Goal: Task Accomplishment & Management: Manage account settings

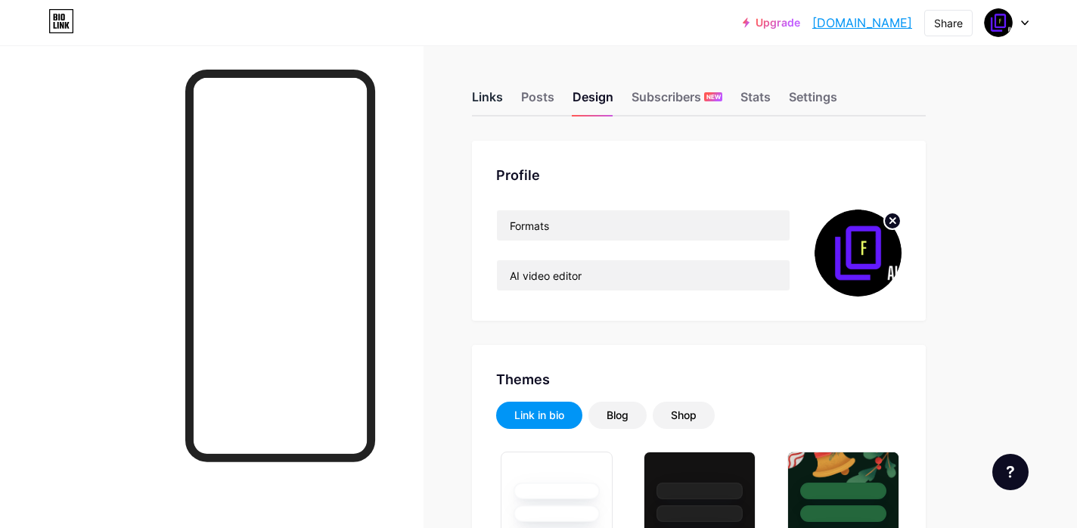
click at [492, 92] on div "Links" at bounding box center [487, 101] width 31 height 27
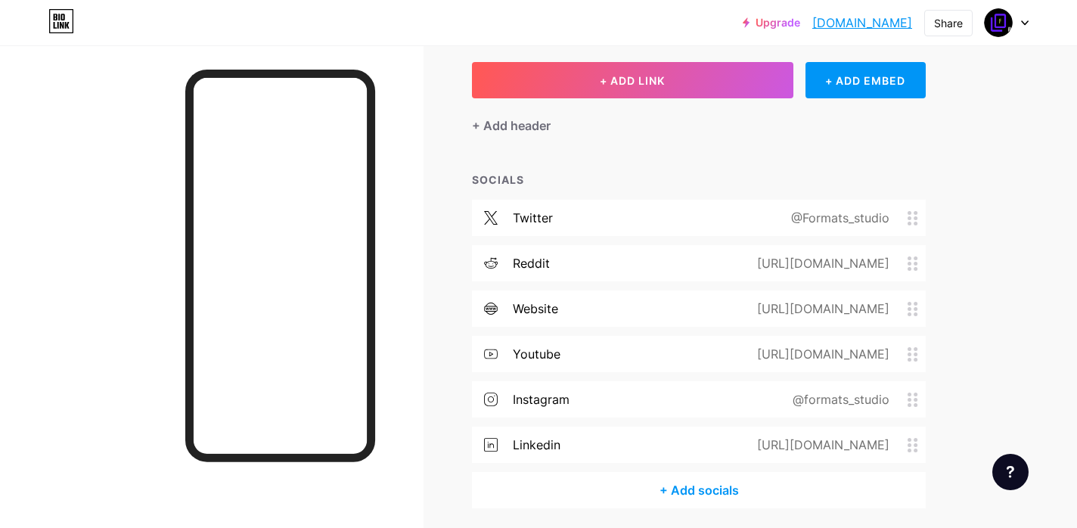
scroll to position [80, 0]
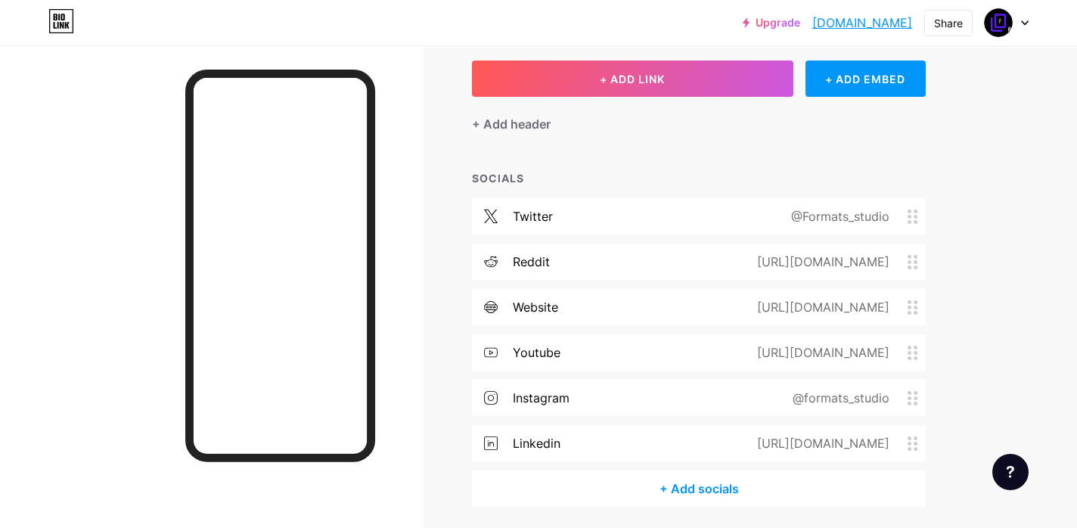
drag, startPoint x: 785, startPoint y: 216, endPoint x: 904, endPoint y: 218, distance: 118.7
click at [904, 218] on div "@Formats_studio" at bounding box center [837, 216] width 141 height 18
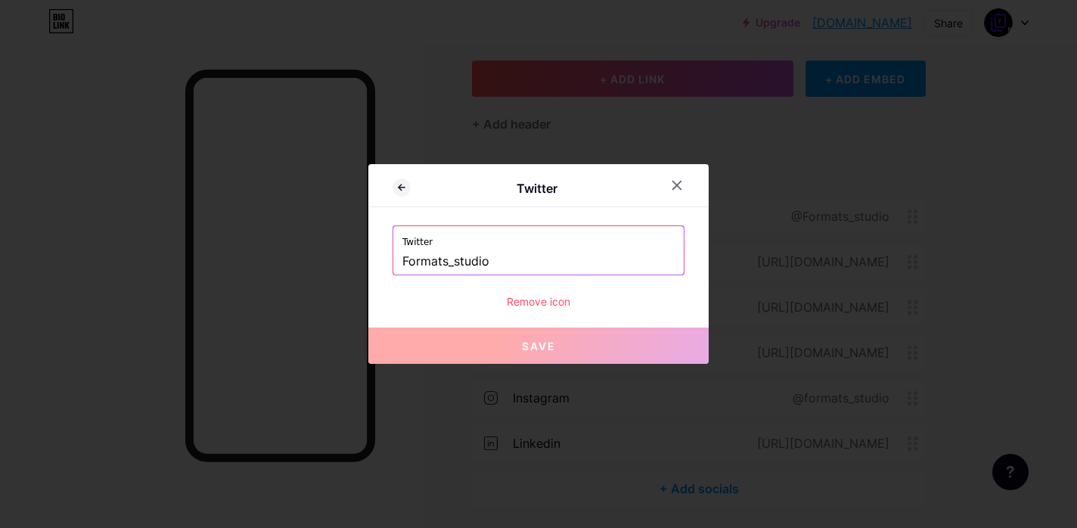
copy div "@Formats_studio"
click at [761, 151] on div at bounding box center [538, 264] width 1077 height 528
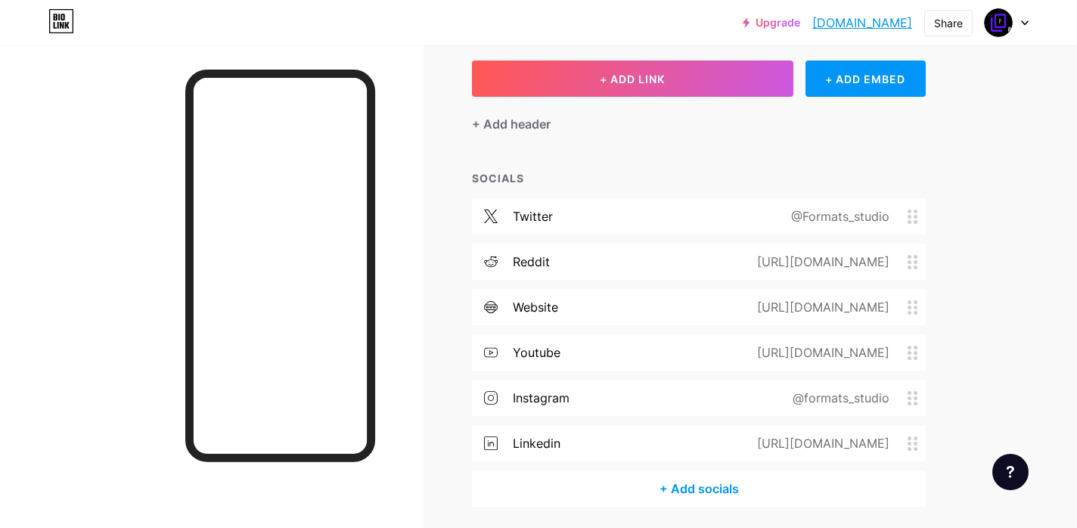
click at [913, 211] on icon at bounding box center [912, 216] width 11 height 14
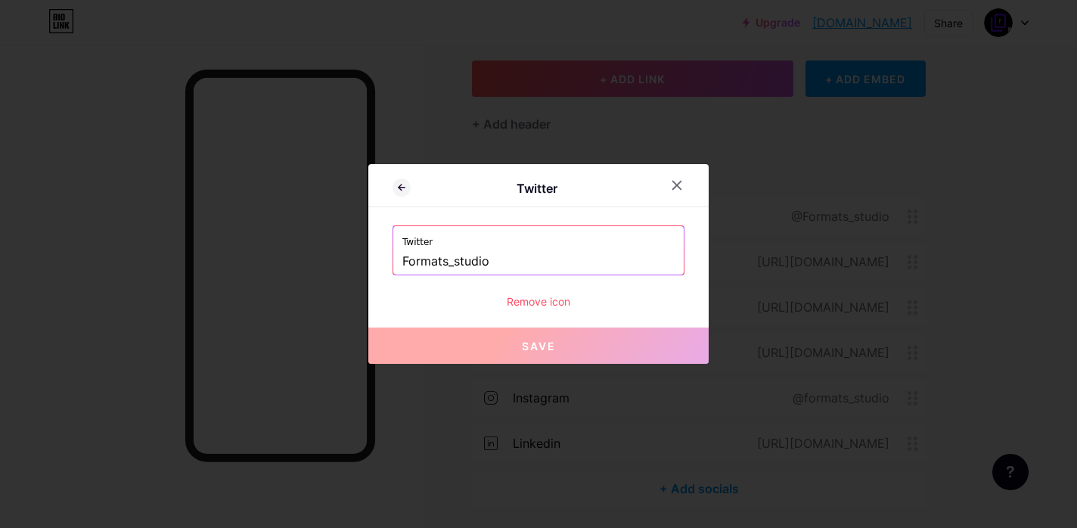
click at [801, 146] on div at bounding box center [538, 264] width 1077 height 528
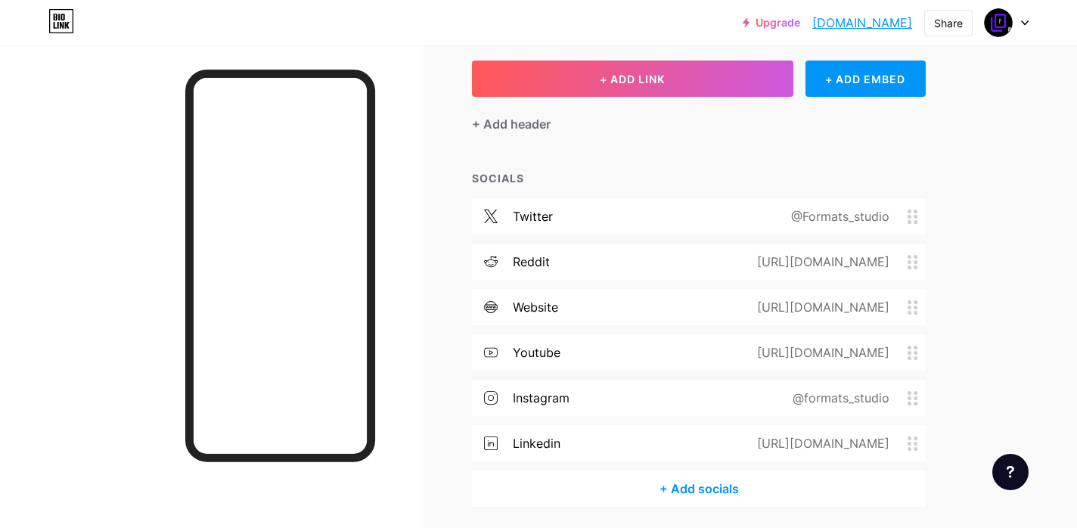
drag, startPoint x: 778, startPoint y: 213, endPoint x: 887, endPoint y: 221, distance: 109.2
click at [887, 221] on div "@Formats_studio" at bounding box center [837, 216] width 141 height 18
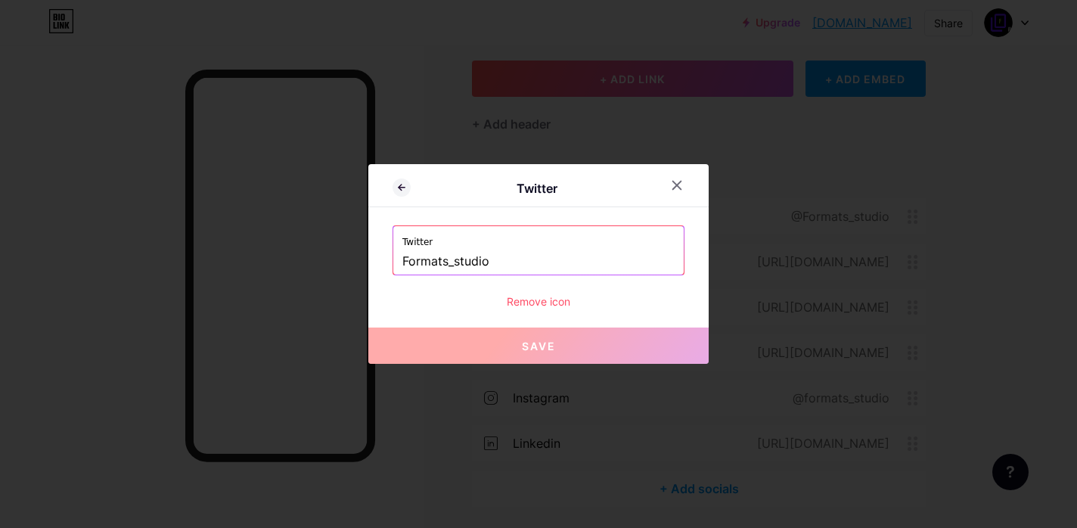
copy div "@Formats_studio"
click at [487, 258] on input "Formats_studio" at bounding box center [538, 262] width 272 height 26
click at [850, 172] on div at bounding box center [538, 264] width 1077 height 528
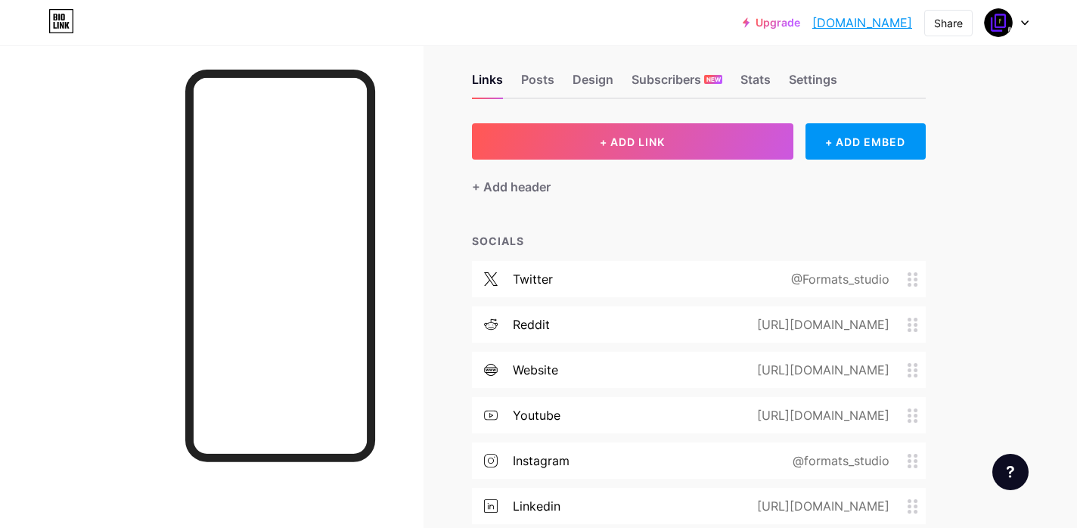
scroll to position [10, 0]
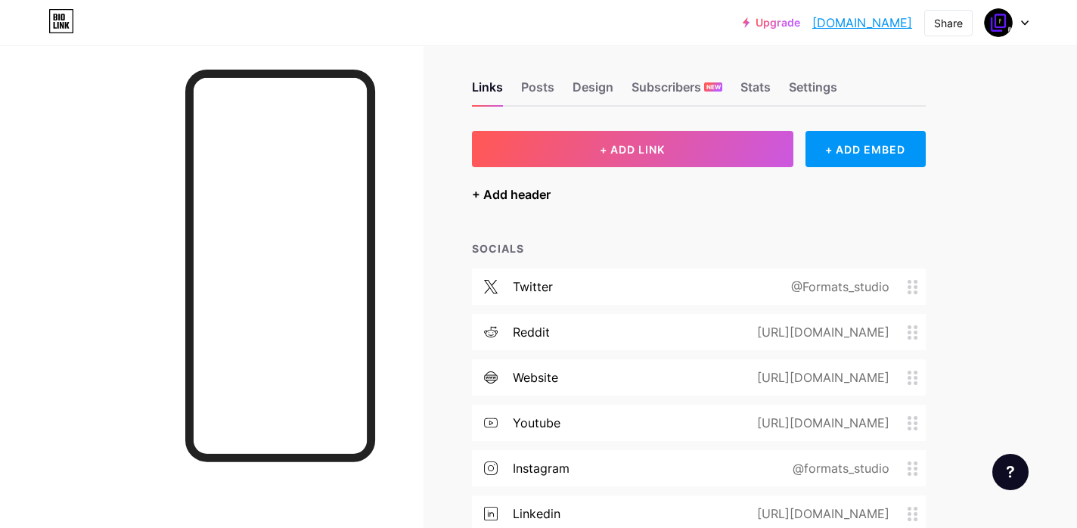
click at [542, 197] on div "+ Add header" at bounding box center [511, 194] width 79 height 18
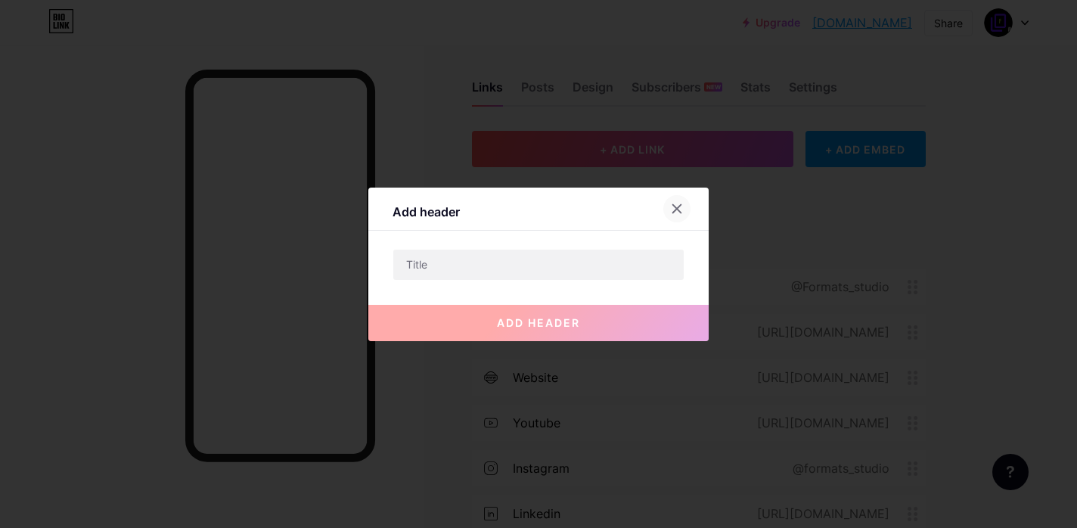
click at [679, 207] on icon at bounding box center [677, 209] width 12 height 12
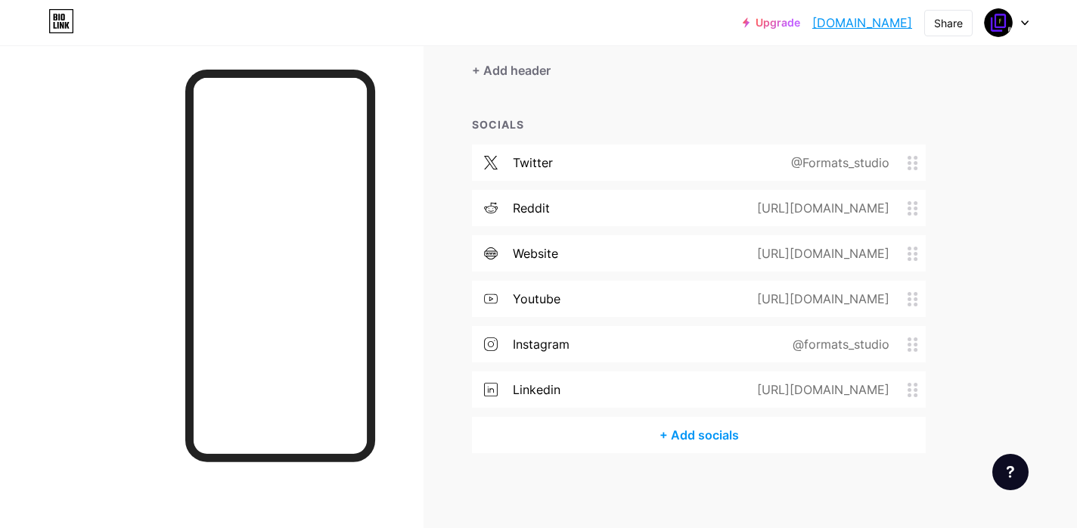
scroll to position [0, 0]
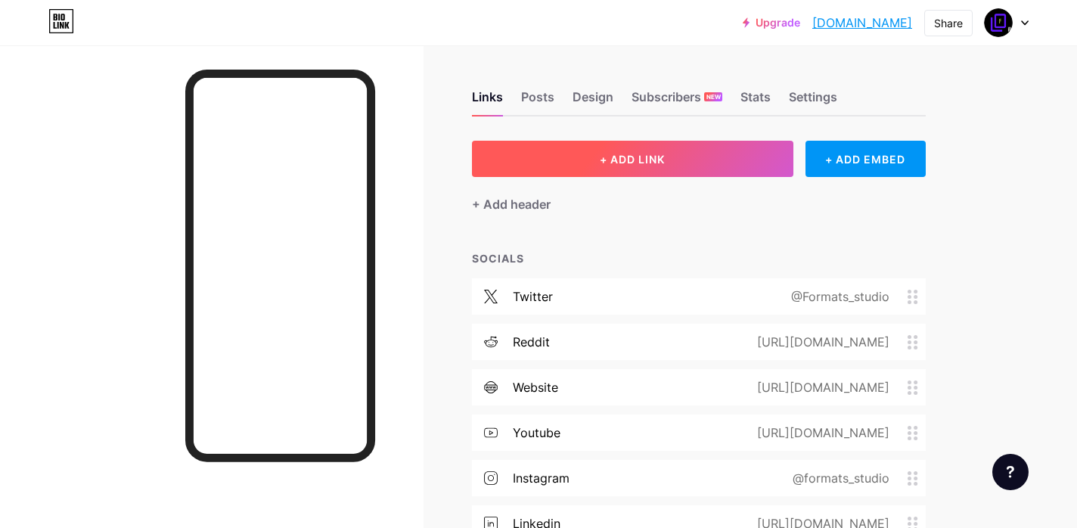
click at [696, 160] on button "+ ADD LINK" at bounding box center [632, 159] width 321 height 36
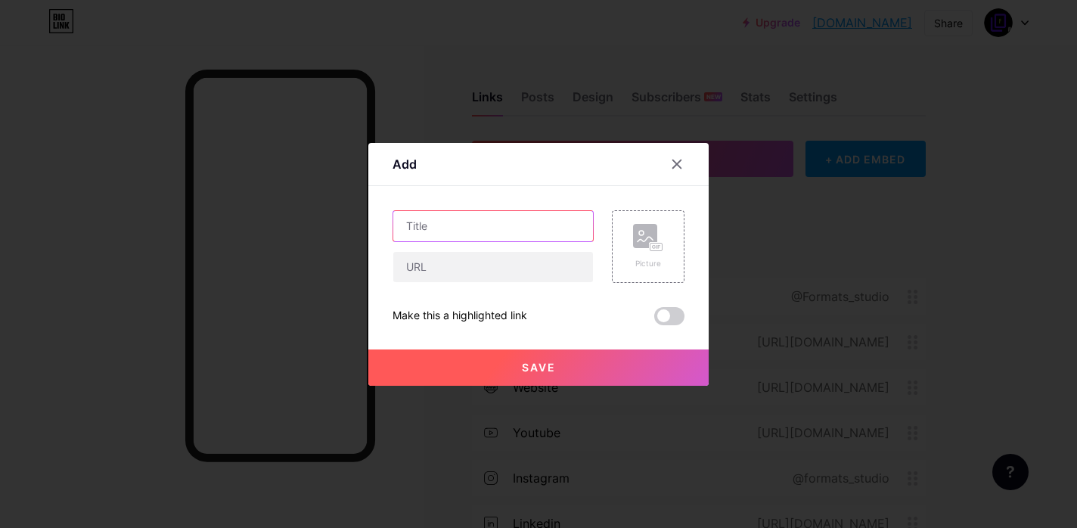
click at [479, 225] on input "text" at bounding box center [493, 226] width 200 height 30
type input "Substack"
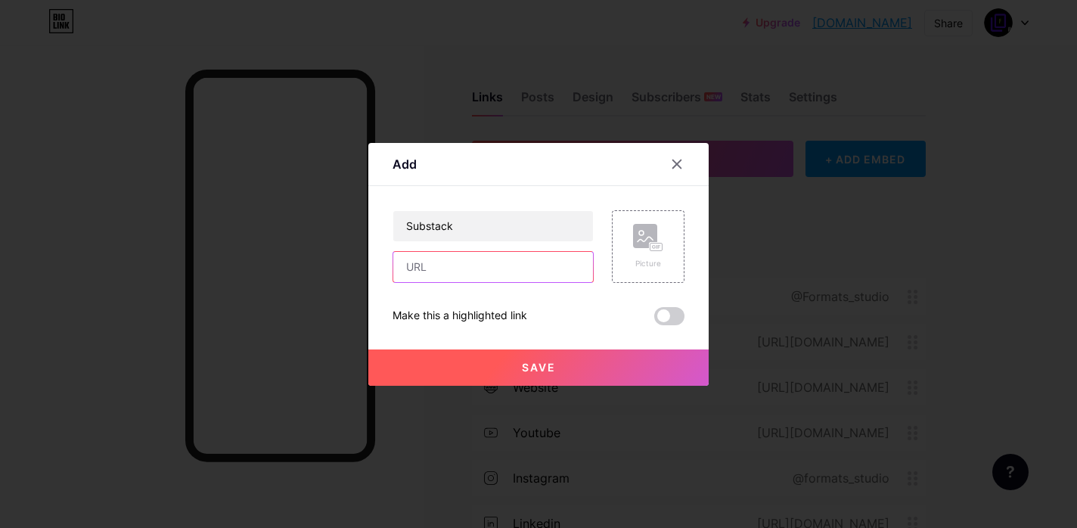
click at [477, 271] on input "text" at bounding box center [493, 267] width 200 height 30
paste input "[URL][DOMAIN_NAME]"
type input "[URL][DOMAIN_NAME]"
click at [584, 371] on button "Save" at bounding box center [538, 367] width 340 height 36
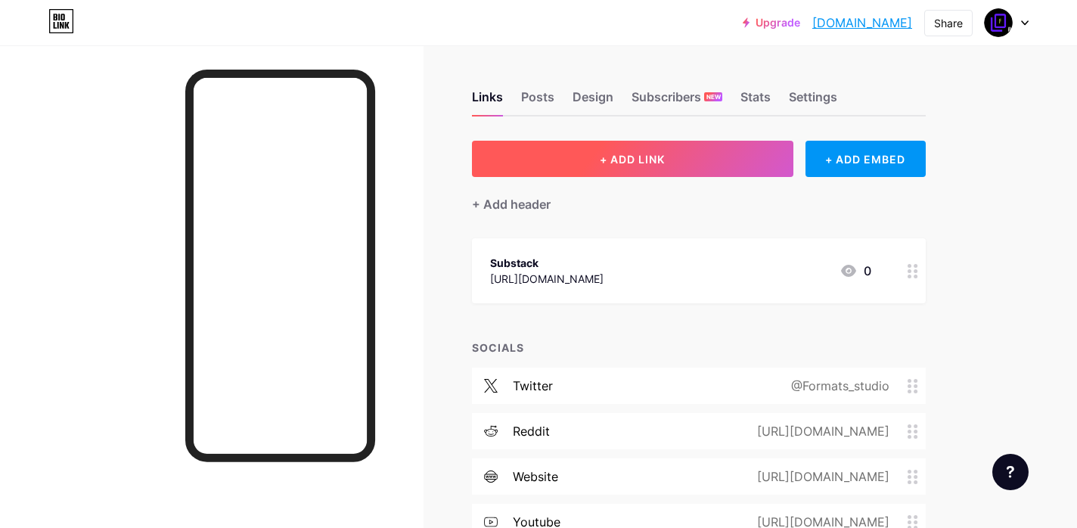
click at [616, 165] on button "+ ADD LINK" at bounding box center [632, 159] width 321 height 36
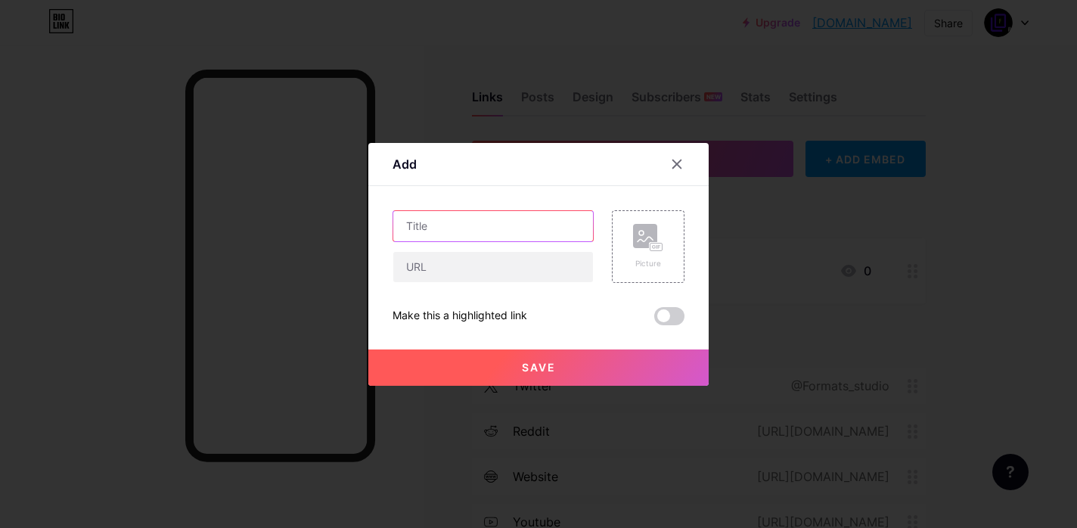
click at [492, 223] on input "text" at bounding box center [493, 226] width 200 height 30
type input "Website"
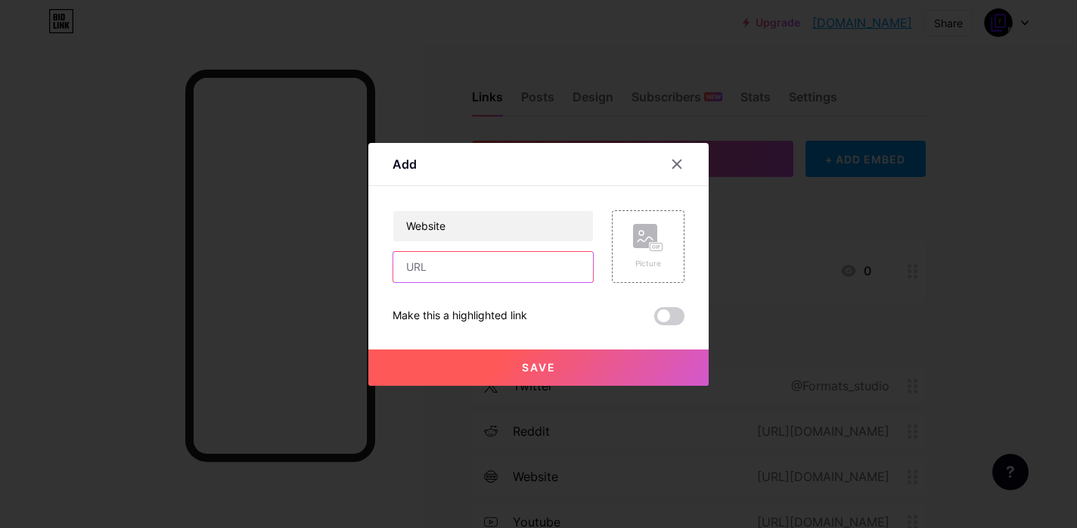
click at [469, 259] on input "text" at bounding box center [493, 267] width 200 height 30
type input "[DOMAIN_NAME]"
click at [551, 358] on button "Save" at bounding box center [538, 367] width 340 height 36
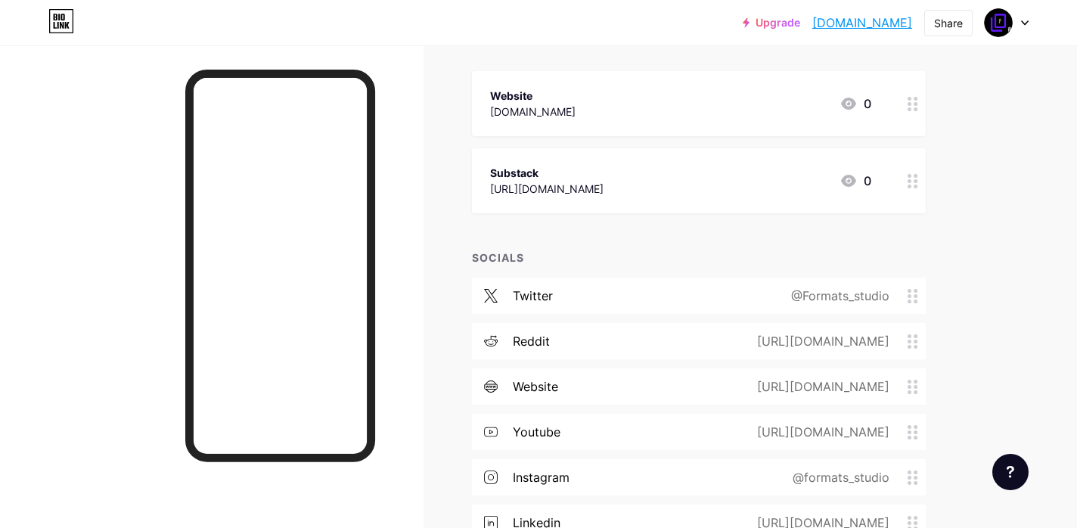
scroll to position [196, 0]
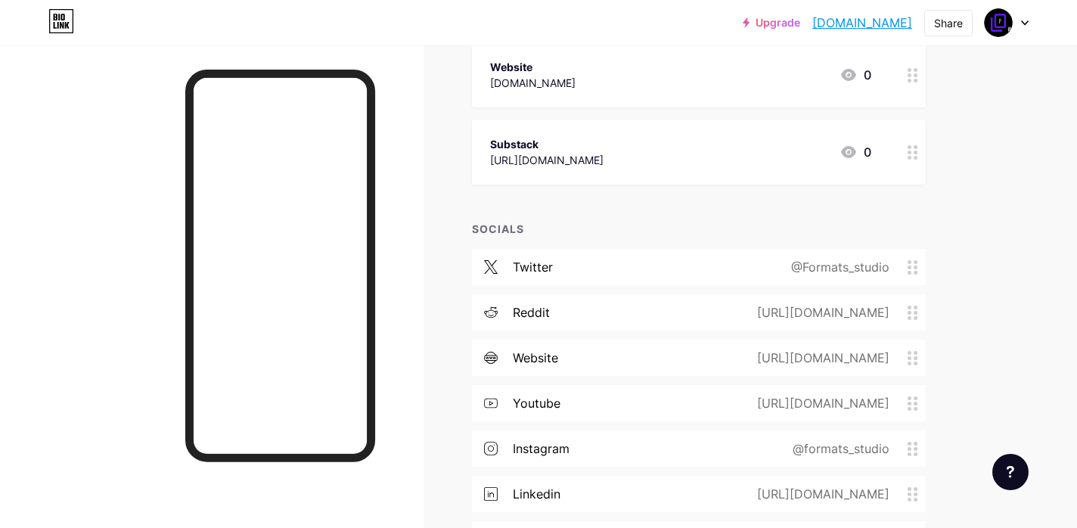
click at [912, 358] on icon at bounding box center [912, 358] width 11 height 14
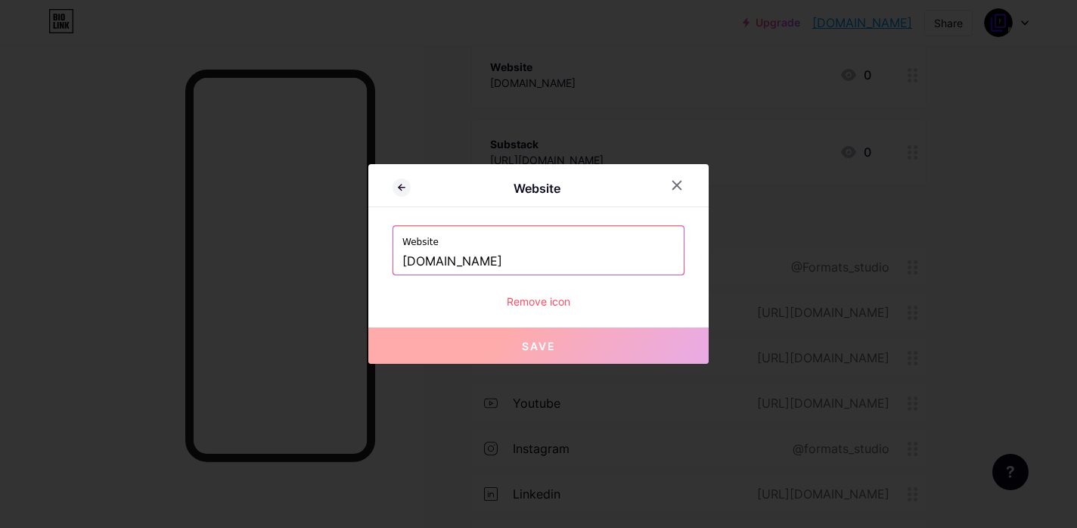
click at [544, 302] on div "Remove icon" at bounding box center [538, 301] width 292 height 16
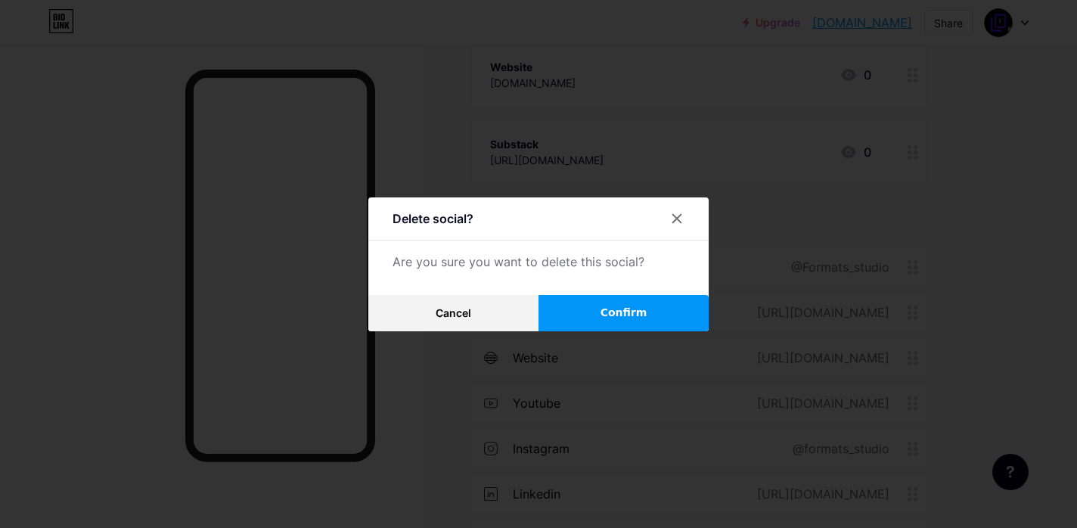
click at [603, 312] on span "Confirm" at bounding box center [623, 313] width 47 height 16
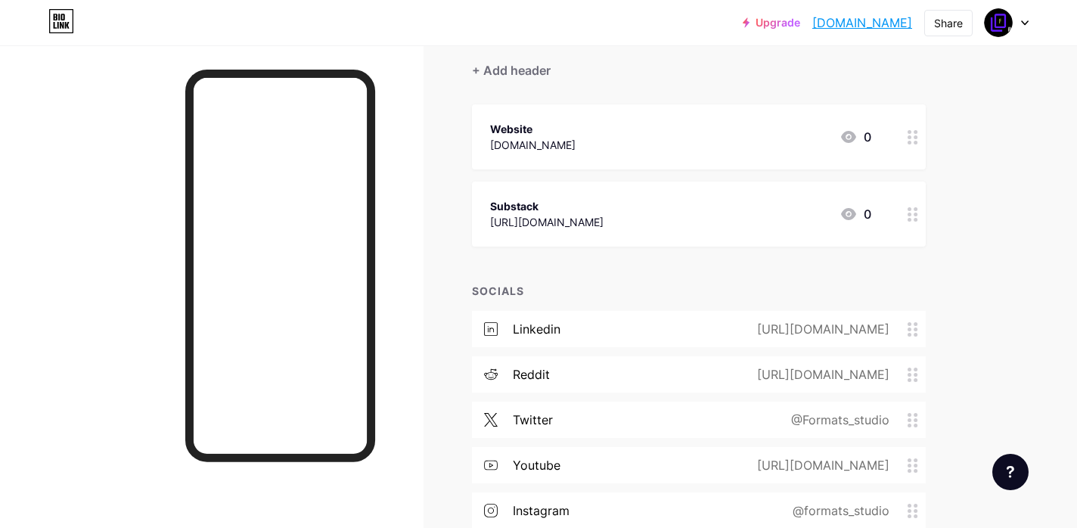
scroll to position [133, 0]
click at [520, 140] on div "[DOMAIN_NAME]" at bounding box center [532, 146] width 85 height 16
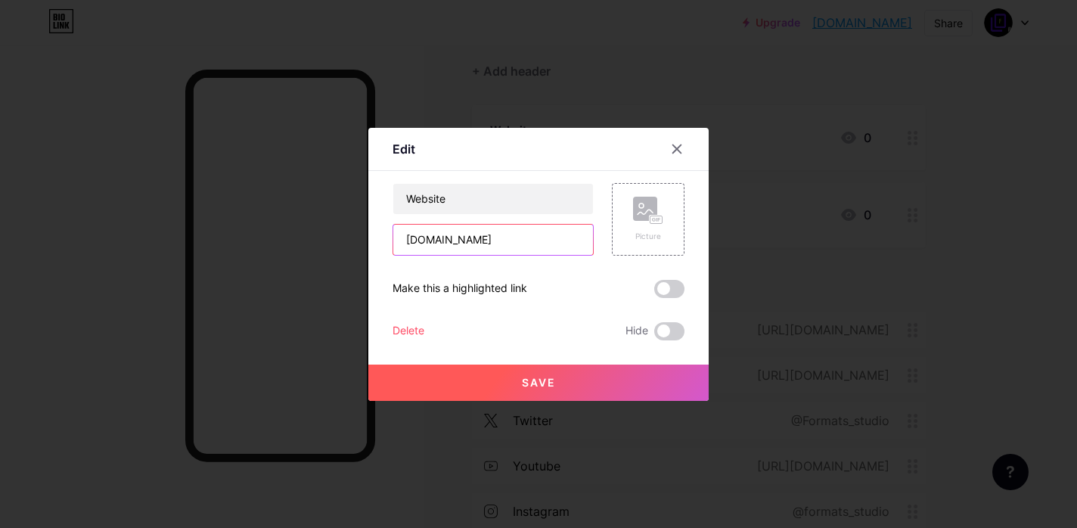
click at [497, 240] on input "[DOMAIN_NAME]" at bounding box center [493, 240] width 200 height 30
click at [606, 104] on div at bounding box center [538, 264] width 1077 height 528
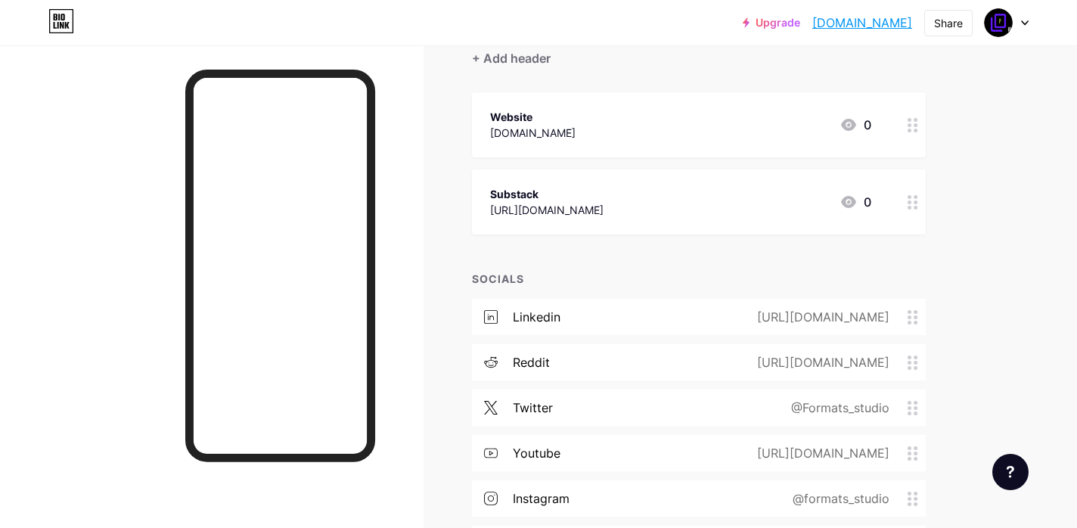
scroll to position [135, 0]
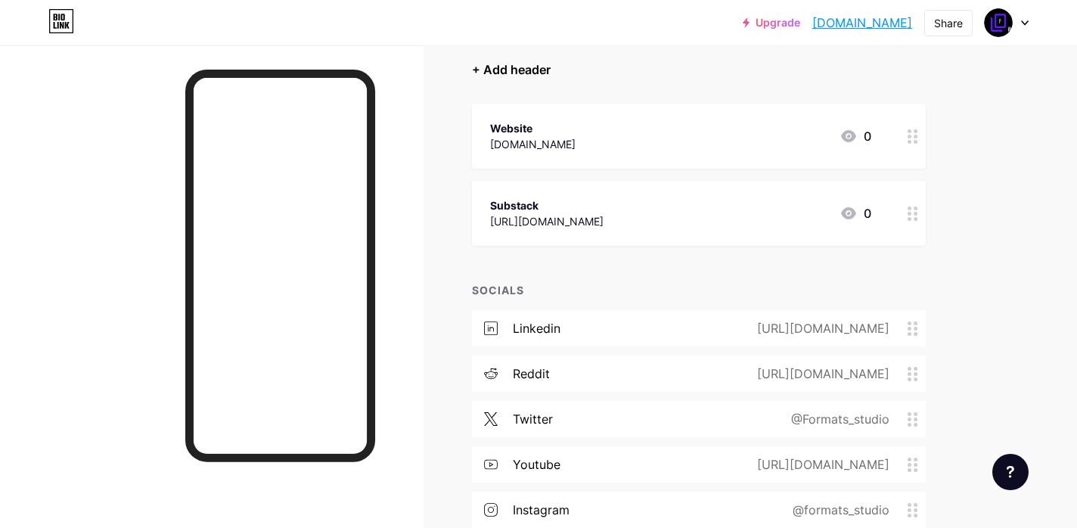
click at [518, 71] on div "+ Add header" at bounding box center [511, 69] width 79 height 18
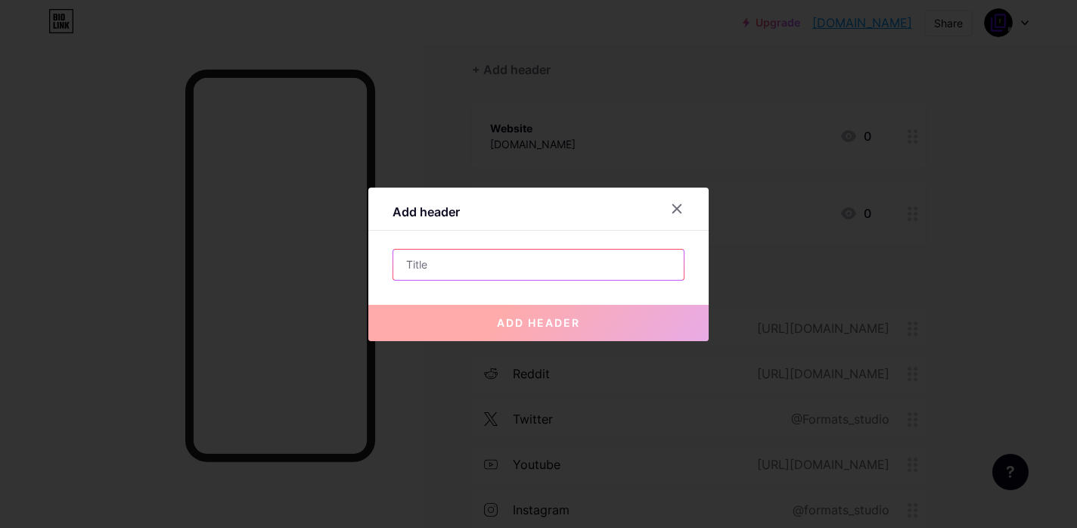
click at [461, 269] on input "text" at bounding box center [538, 265] width 290 height 30
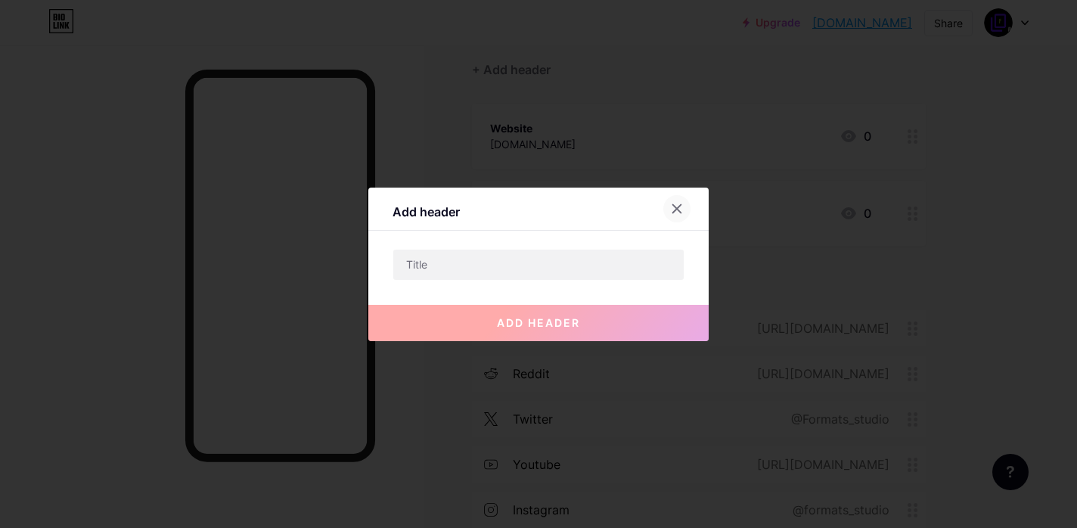
click at [676, 209] on icon at bounding box center [677, 209] width 12 height 12
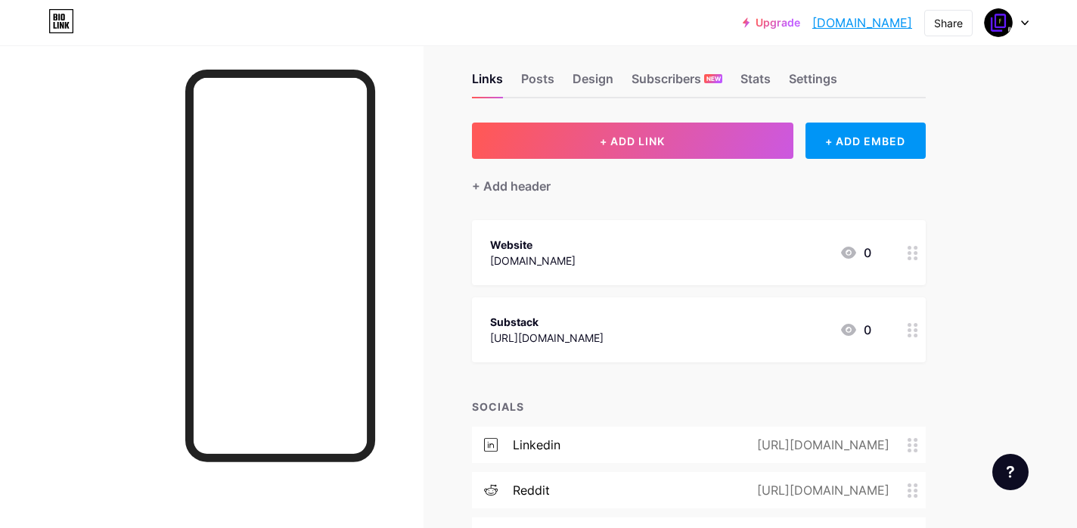
scroll to position [15, 0]
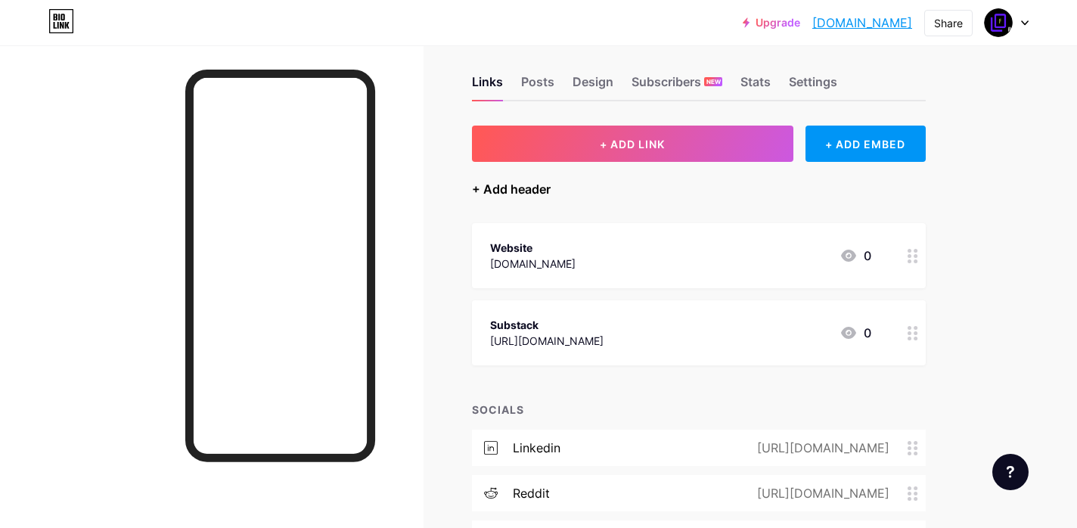
click at [503, 191] on div "+ Add header" at bounding box center [511, 189] width 79 height 18
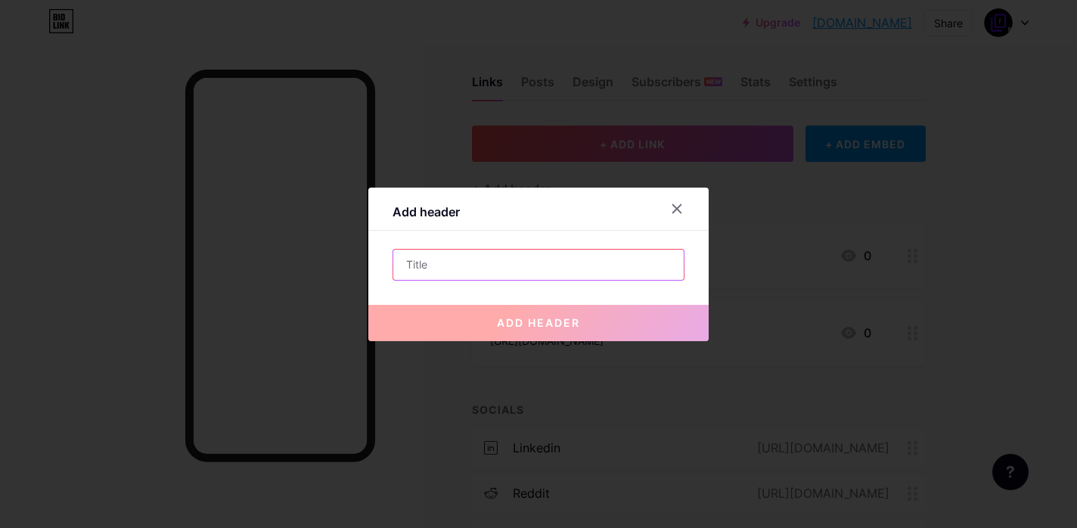
click at [507, 271] on input "text" at bounding box center [538, 265] width 290 height 30
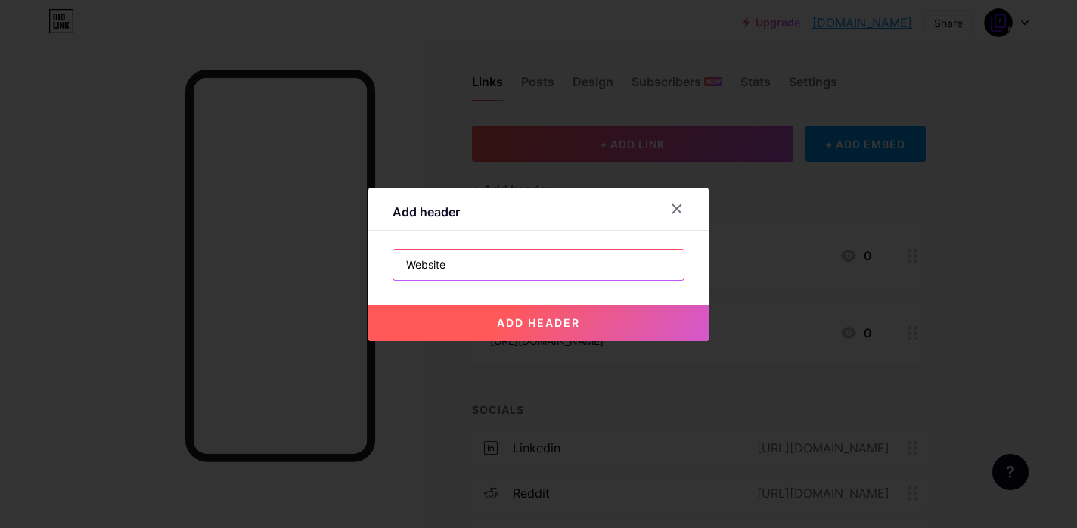
type input "Website"
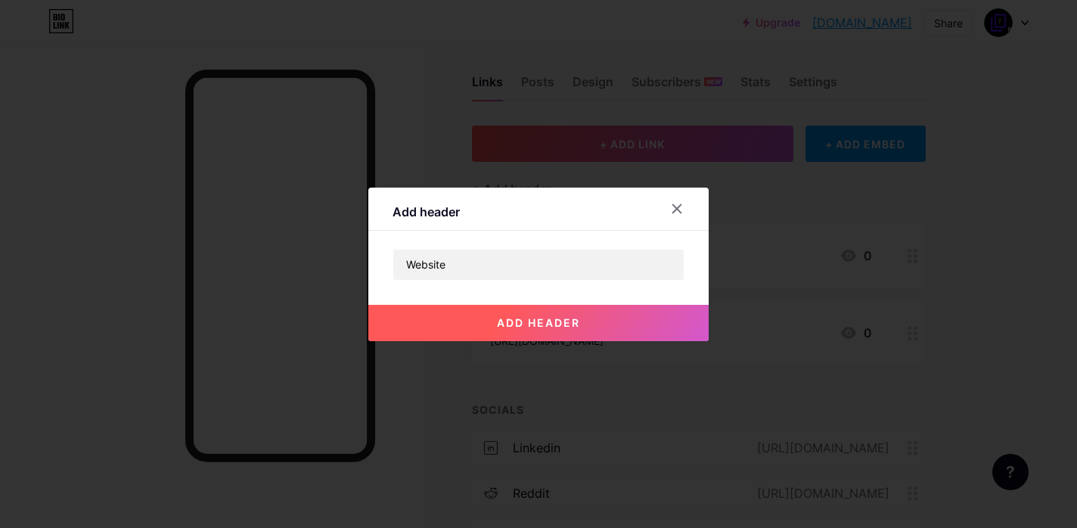
click at [544, 326] on span "add header" at bounding box center [538, 322] width 83 height 13
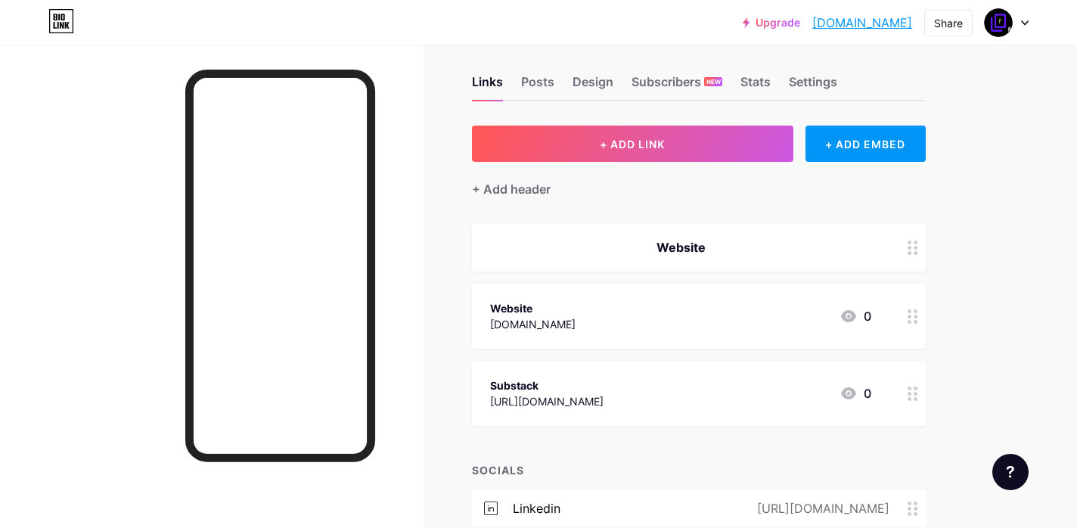
click at [676, 250] on div "Website" at bounding box center [680, 247] width 381 height 18
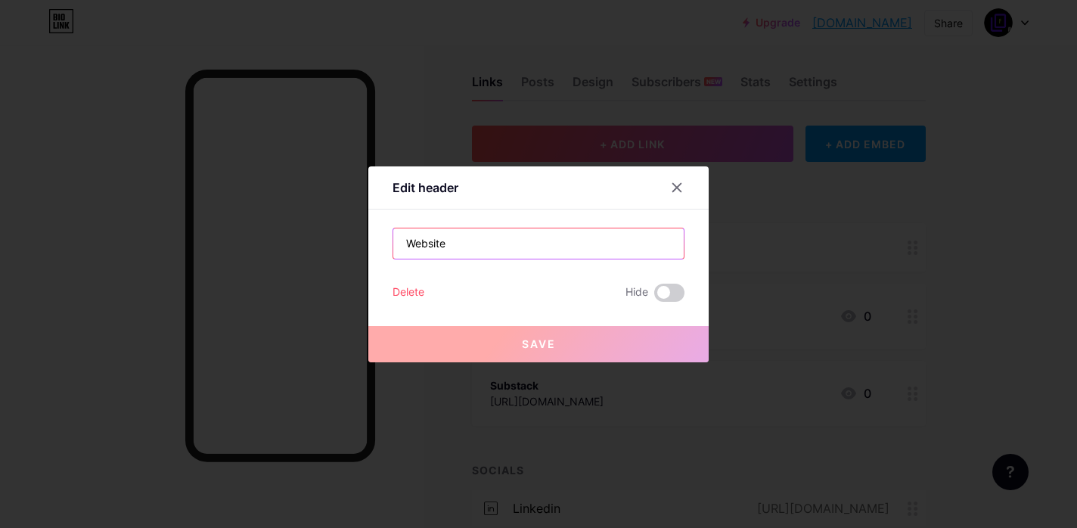
click at [676, 250] on input "Website" at bounding box center [538, 243] width 290 height 30
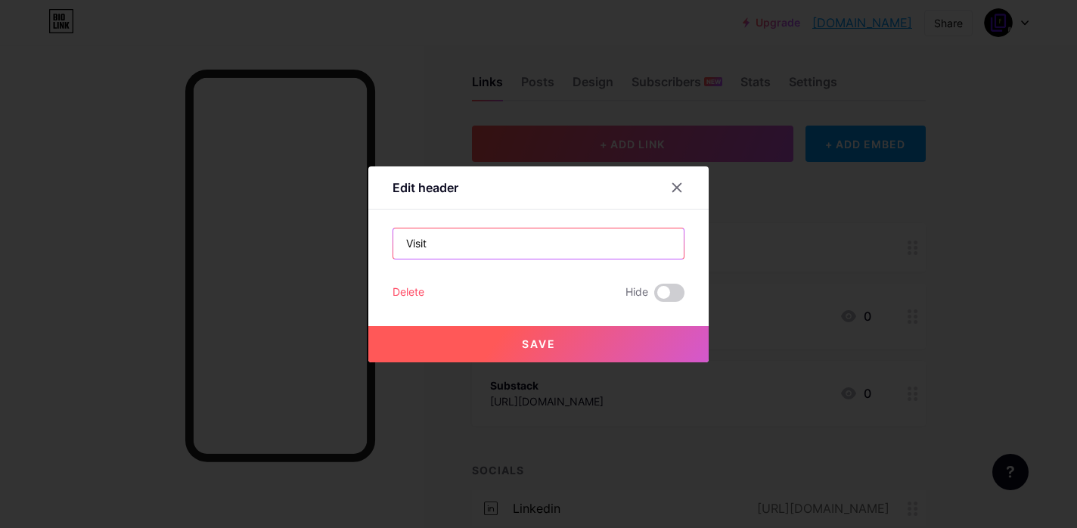
type input "Visit"
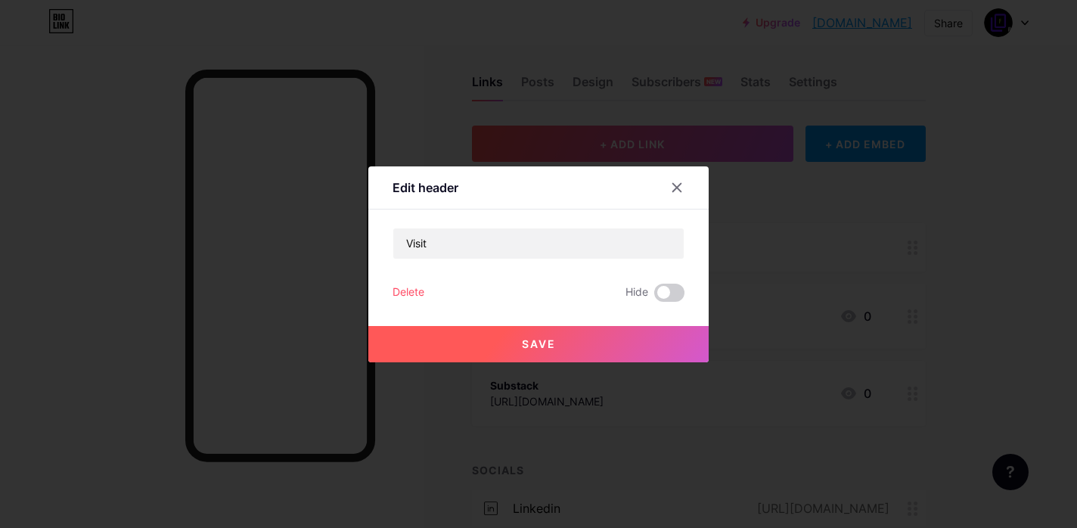
click at [566, 340] on button "Save" at bounding box center [538, 344] width 340 height 36
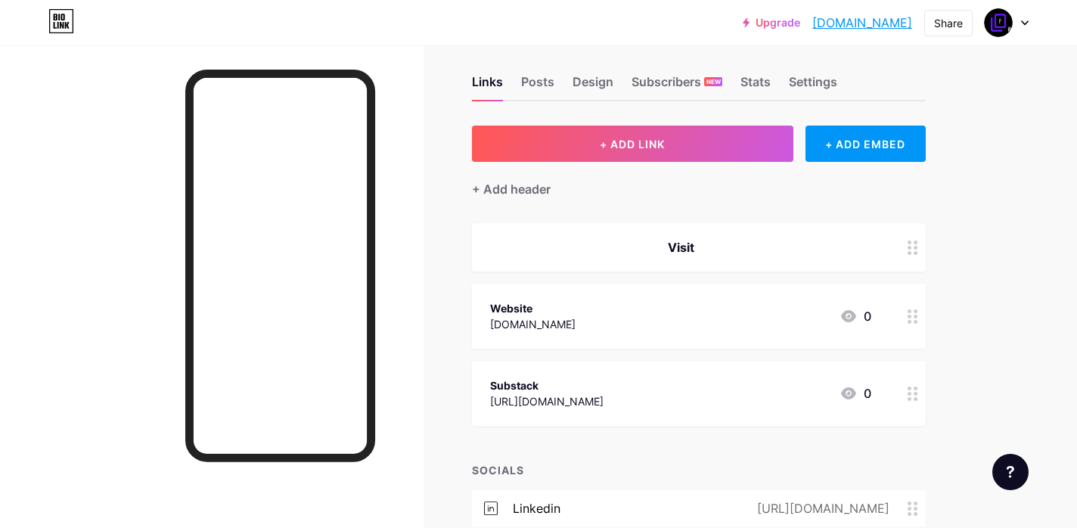
click at [914, 248] on circle at bounding box center [915, 248] width 4 height 4
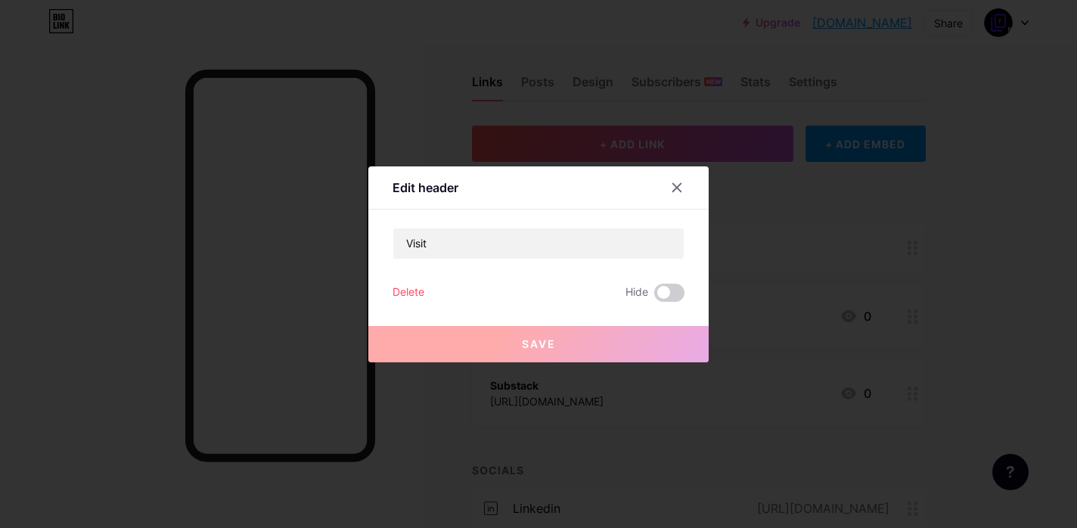
click at [405, 294] on div "Delete" at bounding box center [408, 293] width 32 height 18
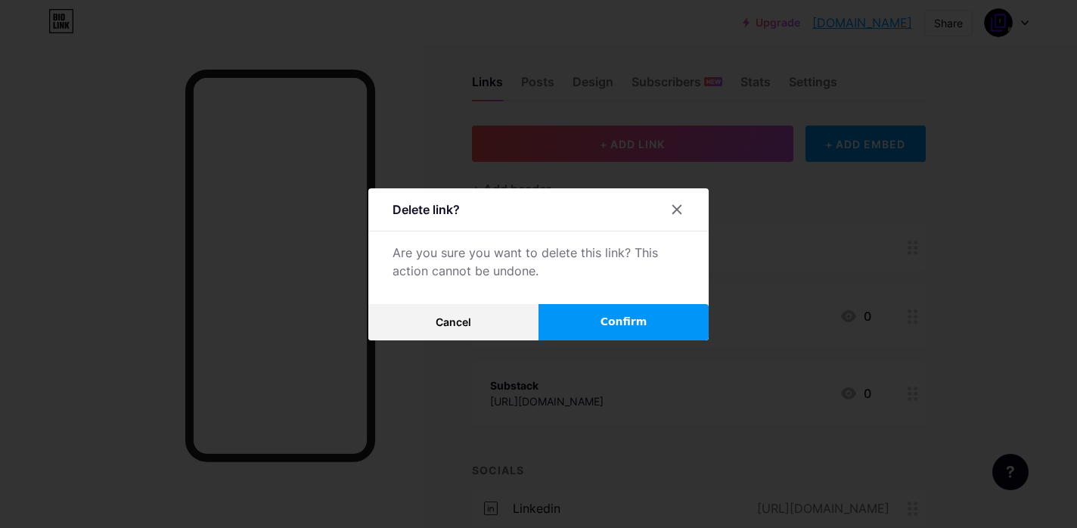
click at [578, 329] on button "Confirm" at bounding box center [623, 322] width 170 height 36
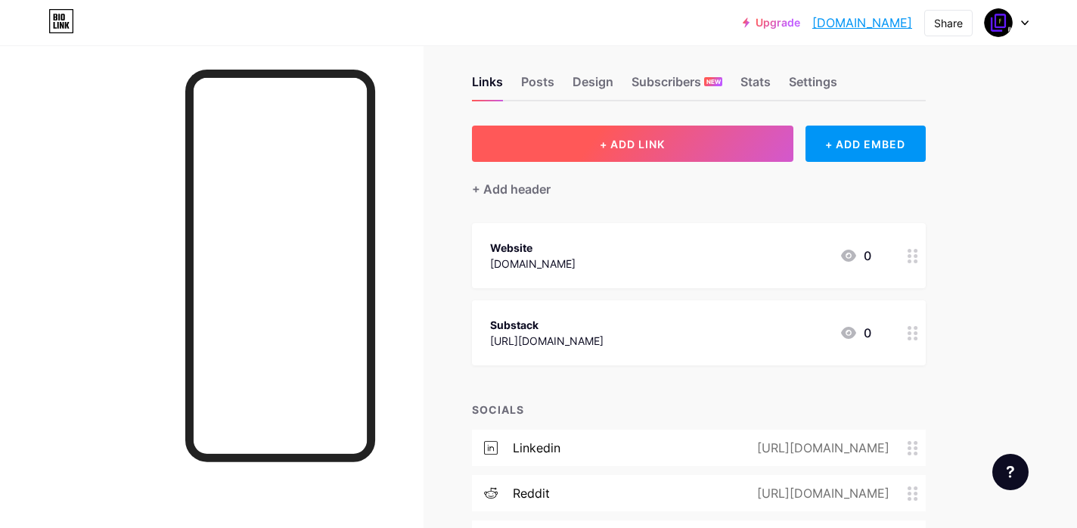
click at [648, 146] on span "+ ADD LINK" at bounding box center [632, 144] width 65 height 13
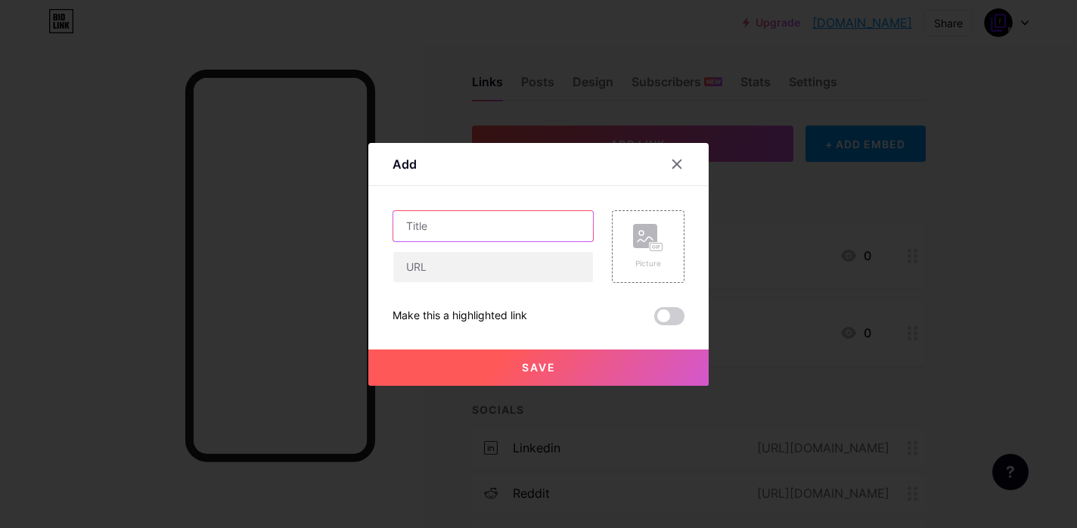
click at [478, 228] on input "text" at bounding box center [493, 226] width 200 height 30
type input "Blog"
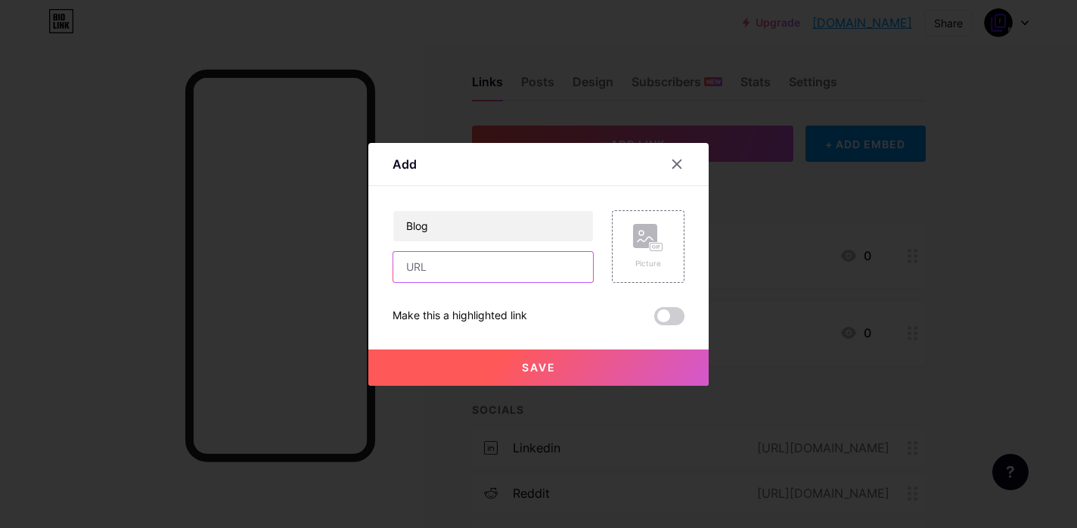
click at [461, 269] on input "text" at bounding box center [493, 267] width 200 height 30
type input "[DOMAIN_NAME]/blog"
click at [538, 368] on span "Save" at bounding box center [539, 367] width 34 height 13
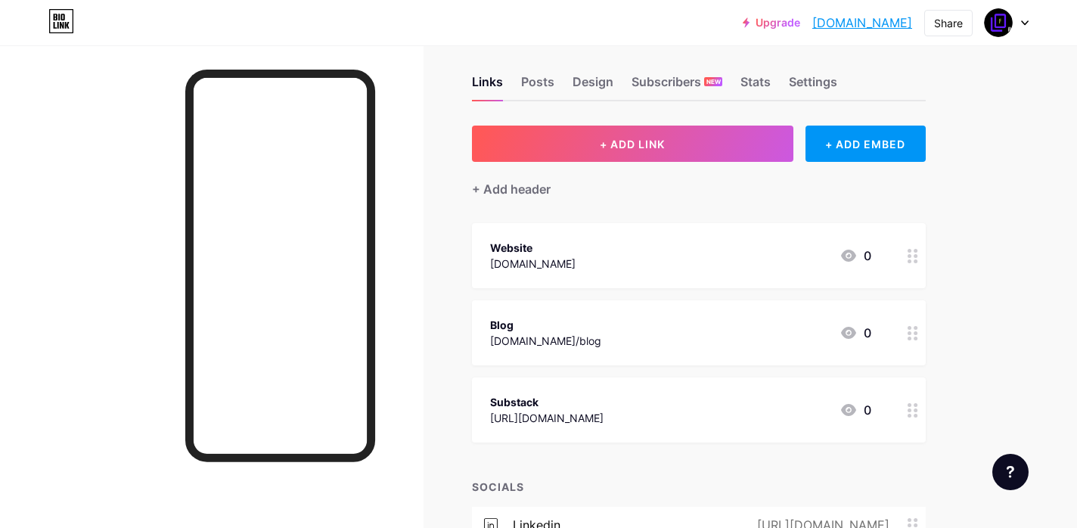
click at [908, 332] on circle at bounding box center [909, 333] width 4 height 4
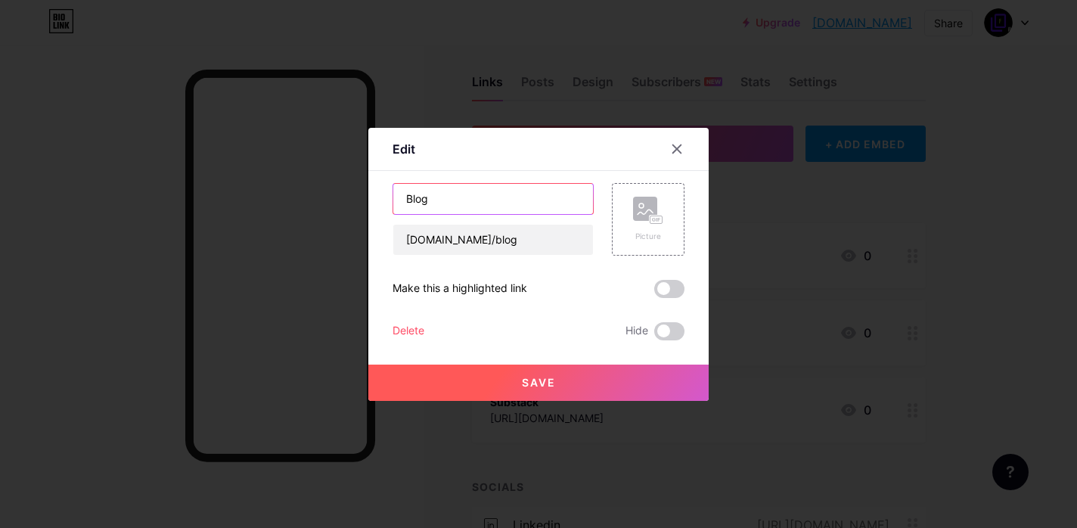
click at [451, 200] on input "Blog" at bounding box center [493, 199] width 200 height 30
type input "Blogs"
click at [507, 239] on input "[DOMAIN_NAME]/blogs" at bounding box center [493, 240] width 200 height 30
type input "[DOMAIN_NAME]/blogs"
click at [544, 383] on span "Save" at bounding box center [539, 382] width 34 height 13
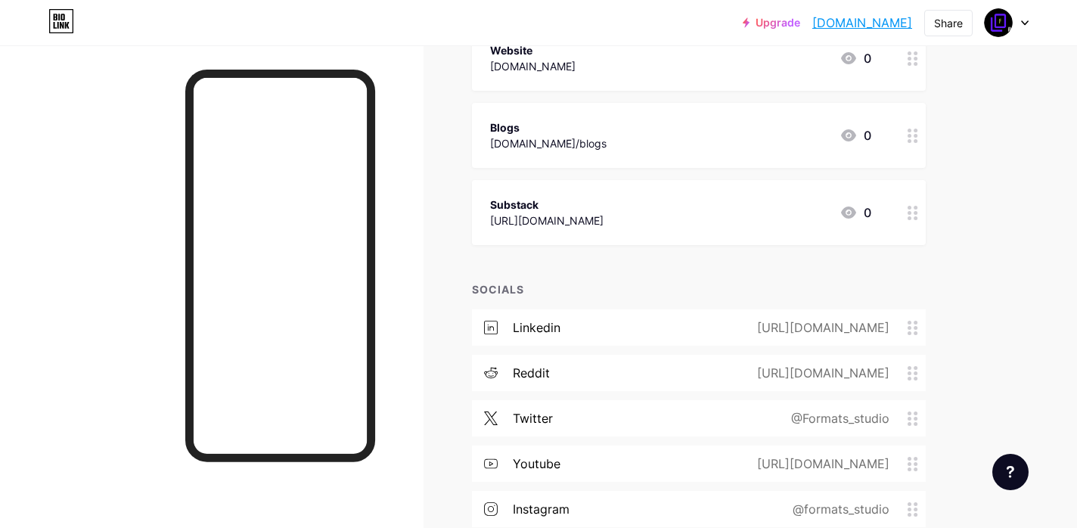
scroll to position [212, 0]
click at [978, 259] on div "Links Posts Design Subscribers NEW Stats Settings + ADD LINK + ADD EMBED + Add …" at bounding box center [494, 241] width 989 height 815
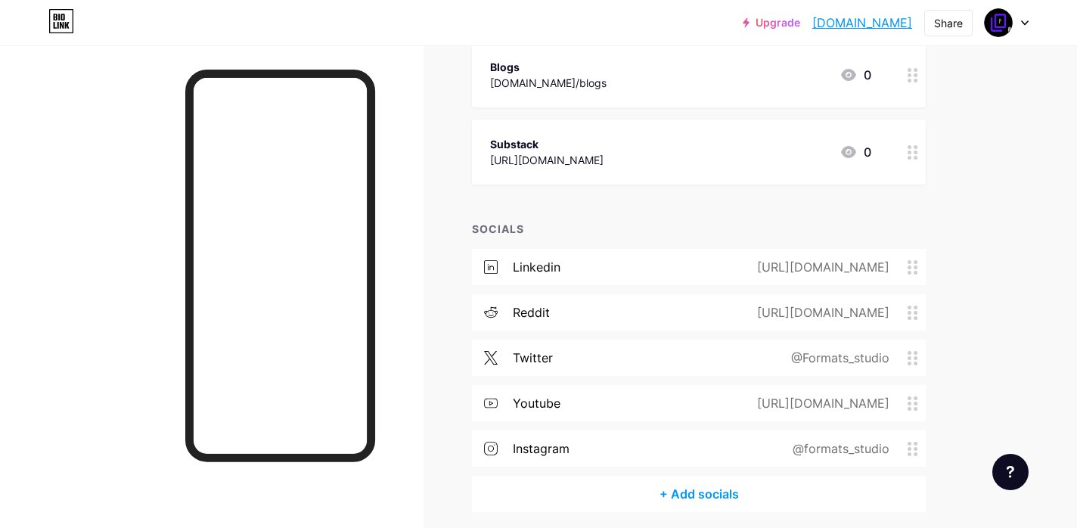
scroll to position [332, 0]
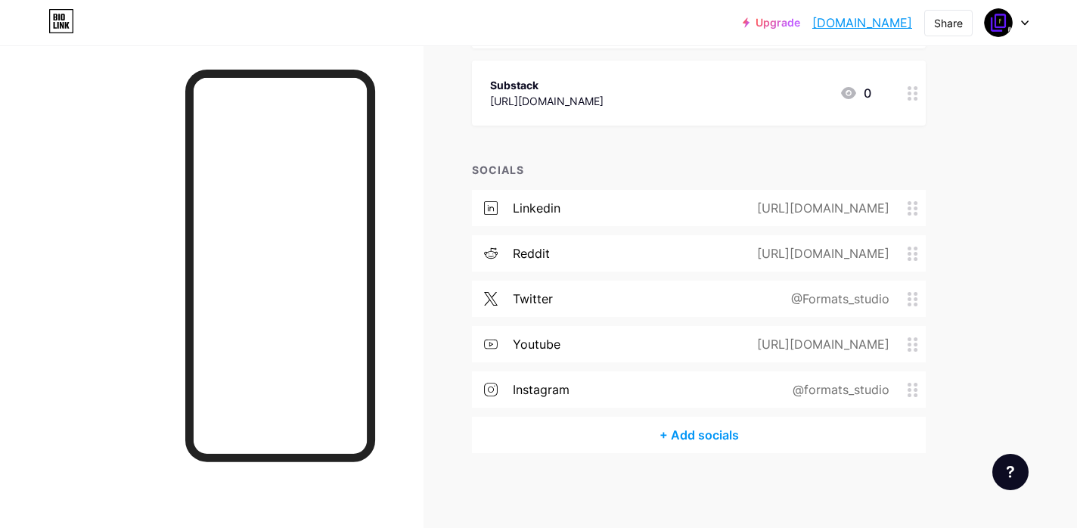
click at [681, 431] on div "+ Add socials" at bounding box center [699, 435] width 454 height 36
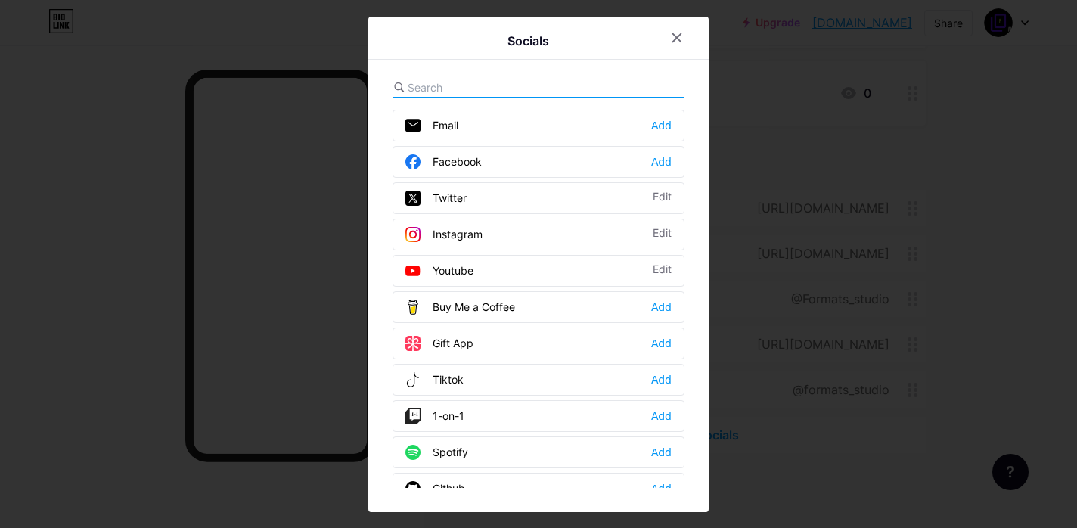
click at [516, 91] on input "text" at bounding box center [491, 87] width 167 height 16
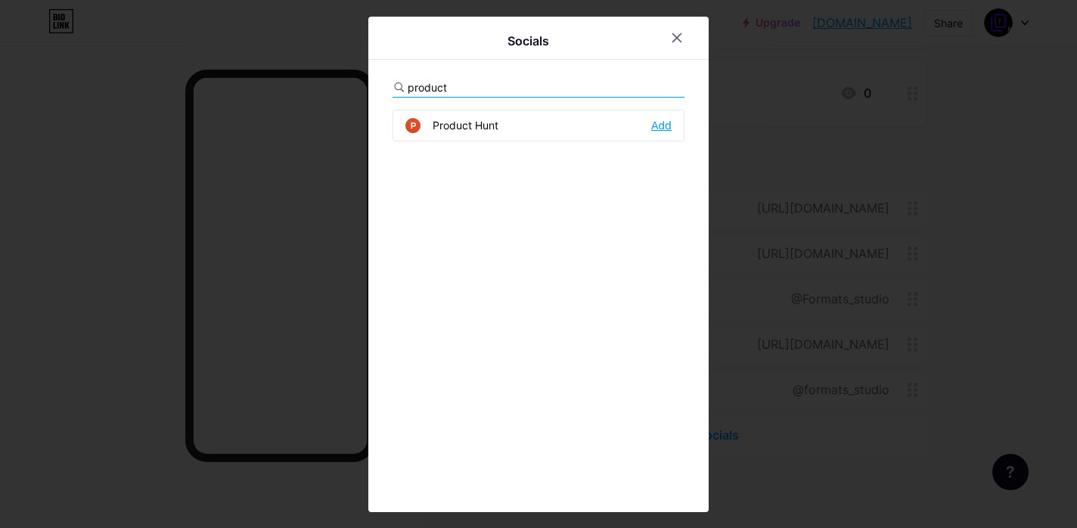
type input "product"
click at [656, 126] on div "Add" at bounding box center [661, 125] width 20 height 15
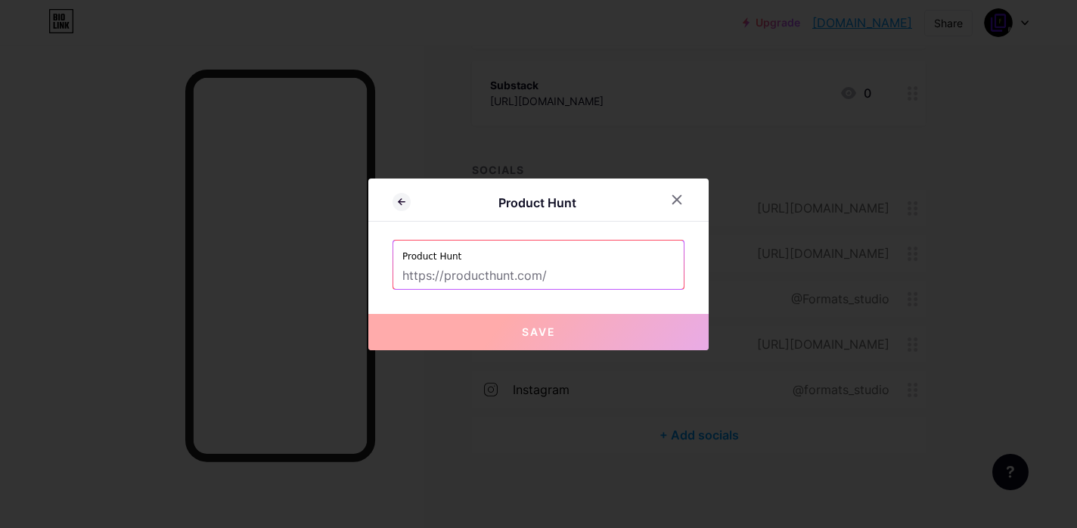
click at [578, 278] on input "text" at bounding box center [538, 276] width 272 height 26
paste input "[URL][DOMAIN_NAME]"
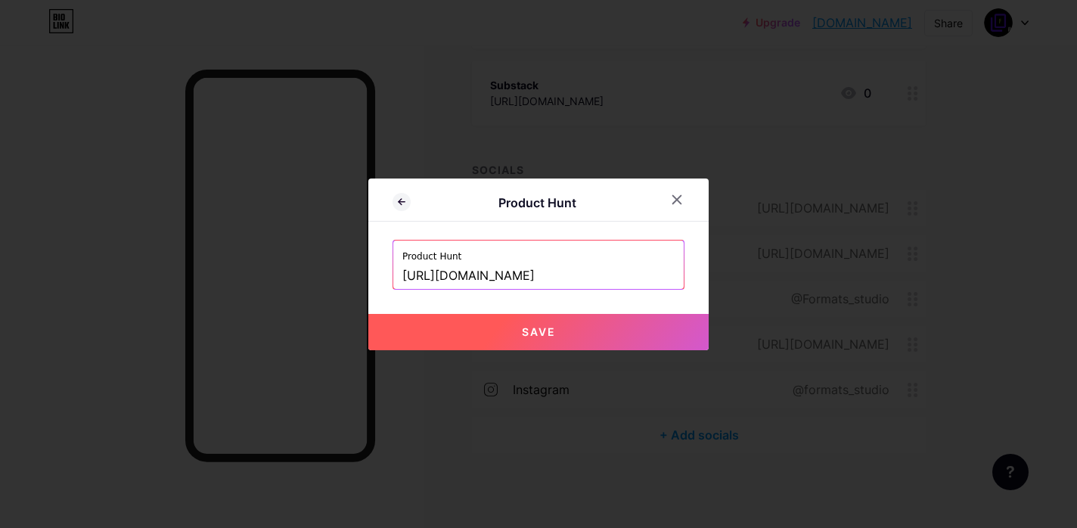
scroll to position [0, 2]
type input "[URL][DOMAIN_NAME]"
click at [575, 331] on button "Save" at bounding box center [538, 332] width 340 height 36
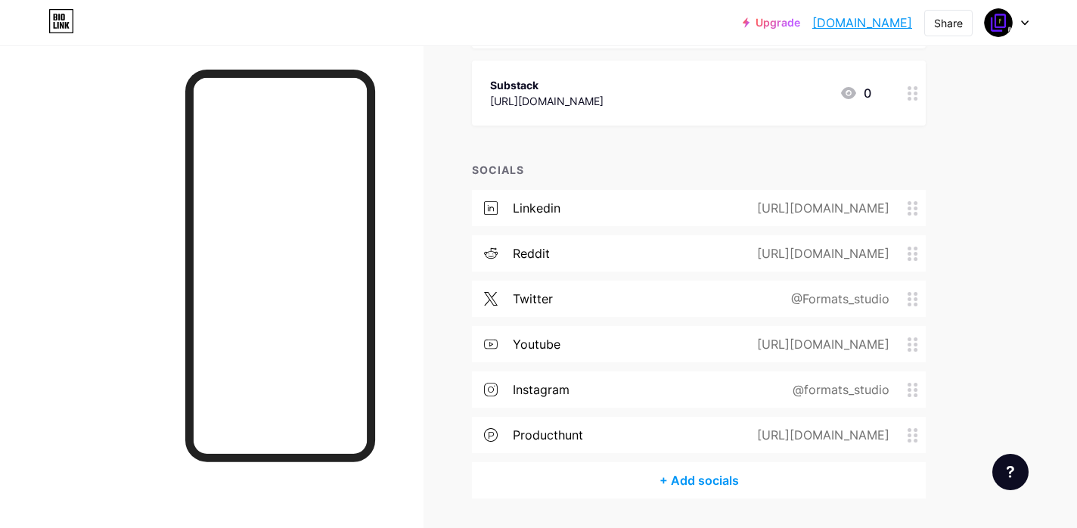
click at [770, 301] on div "@Formats_studio" at bounding box center [837, 299] width 141 height 18
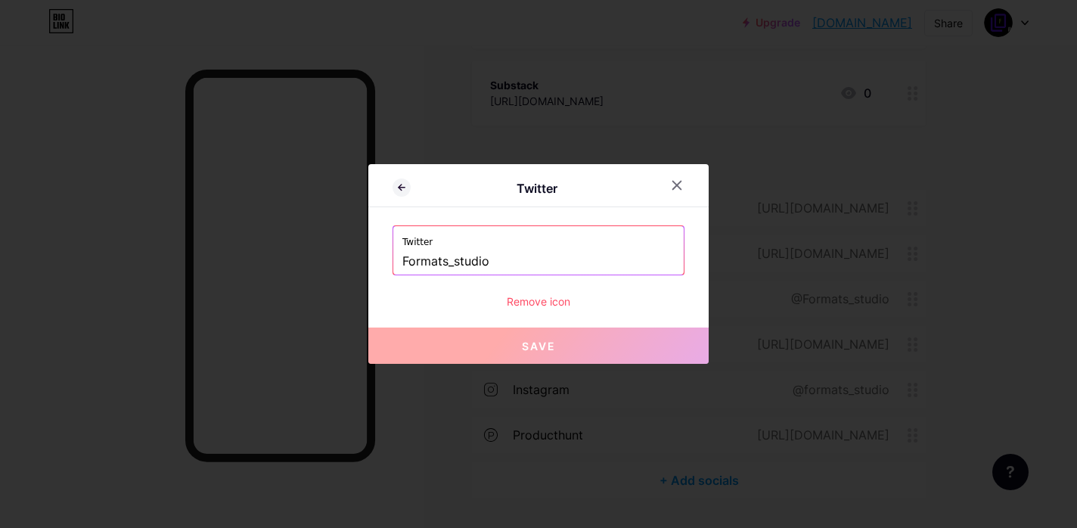
click at [537, 263] on input "Formats_studio" at bounding box center [538, 262] width 272 height 26
click at [673, 180] on icon at bounding box center [677, 185] width 12 height 12
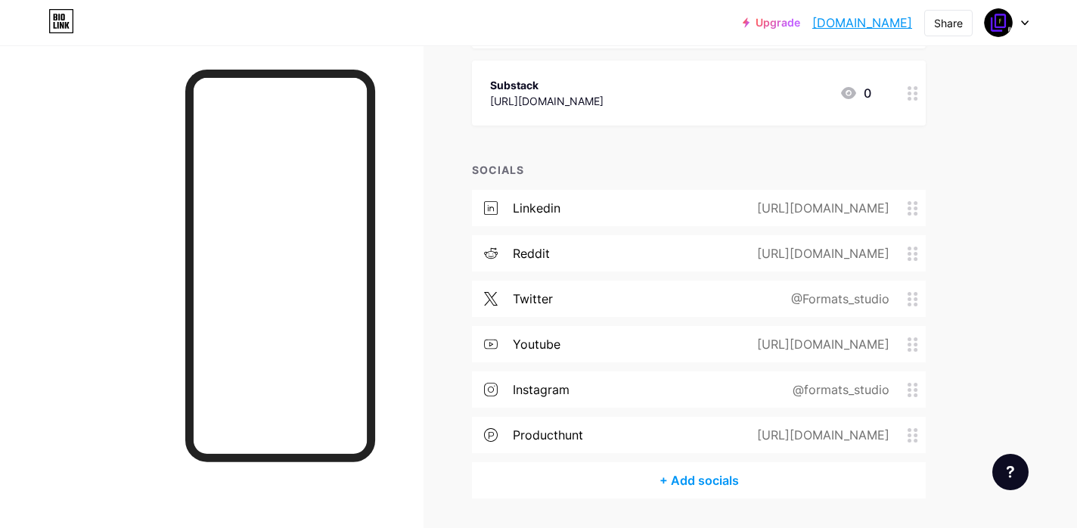
scroll to position [377, 0]
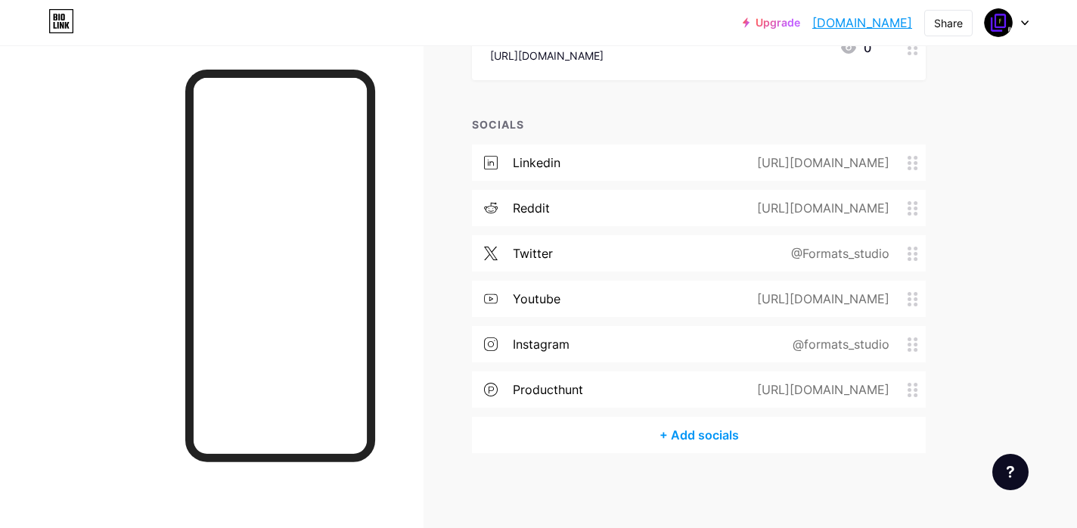
click at [699, 429] on div "+ Add socials" at bounding box center [699, 435] width 454 height 36
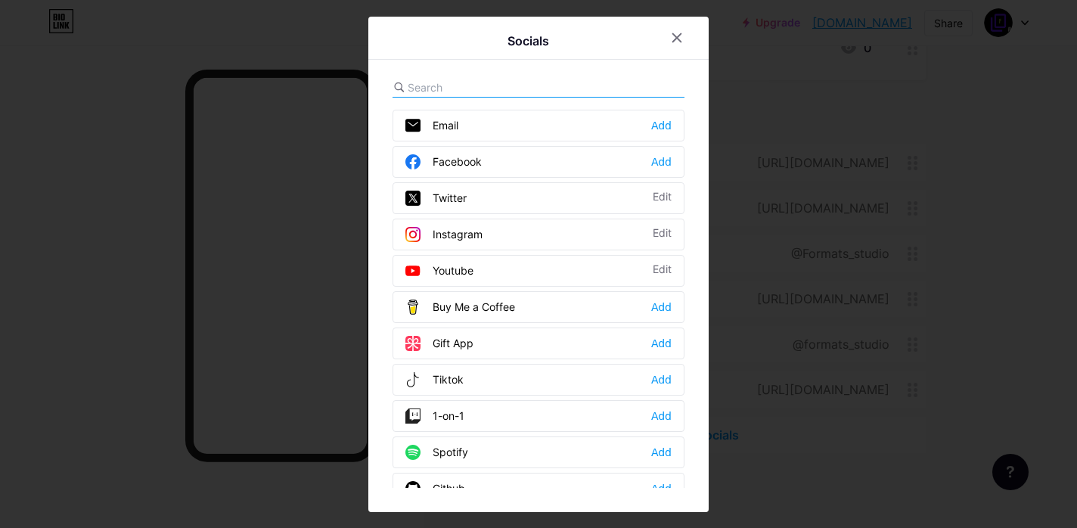
click at [470, 85] on input "text" at bounding box center [491, 87] width 167 height 16
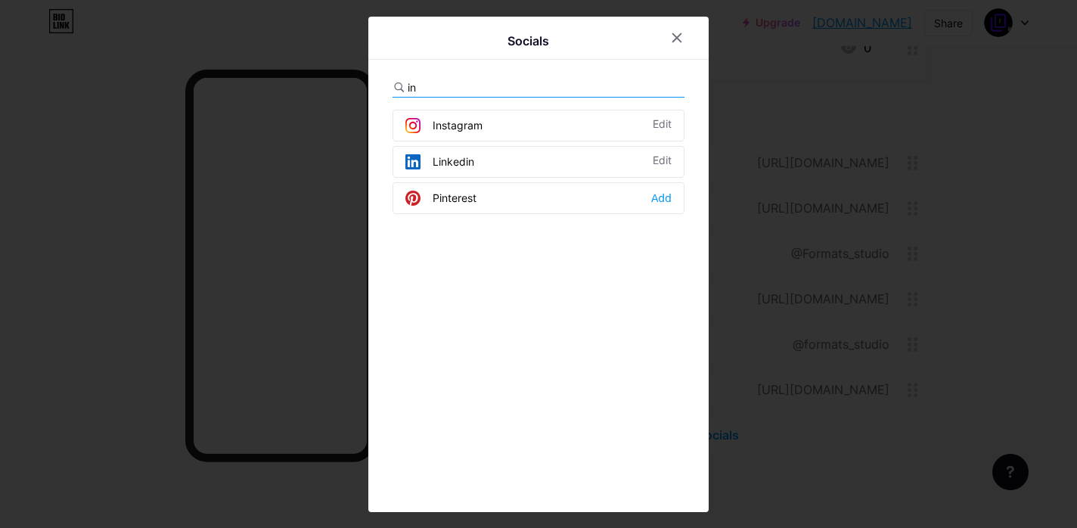
type input "i"
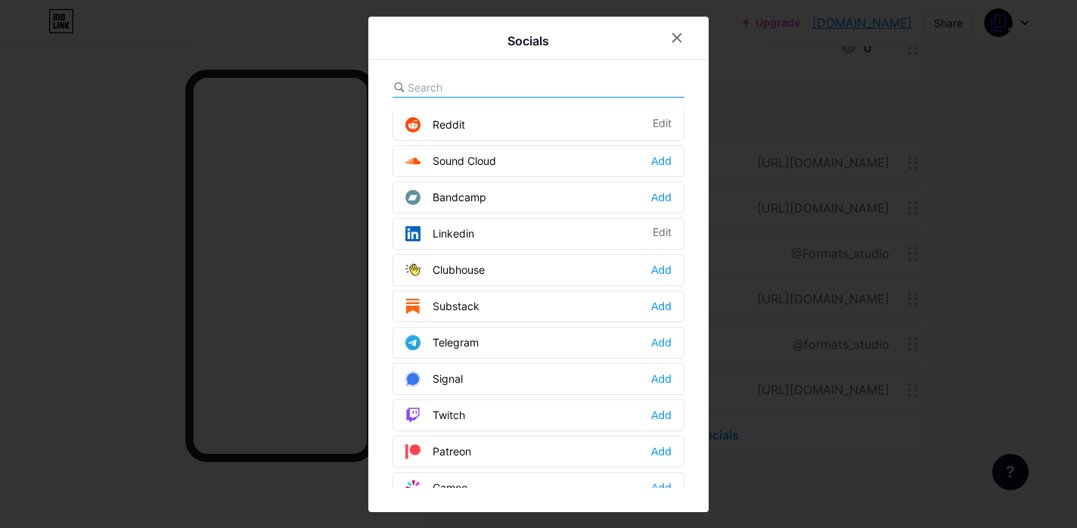
scroll to position [547, 0]
click at [681, 39] on icon at bounding box center [677, 38] width 12 height 12
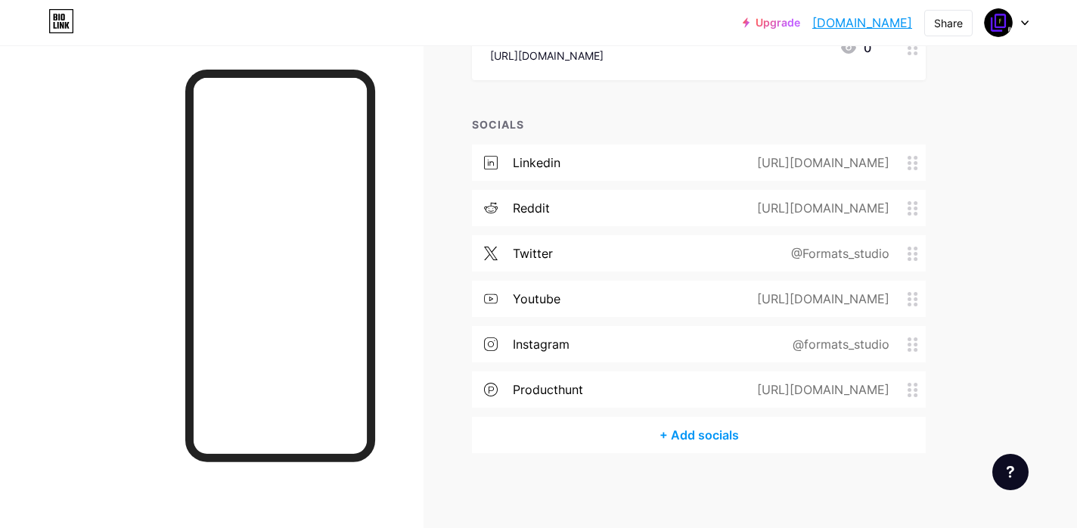
click at [690, 433] on div "+ Add socials" at bounding box center [699, 435] width 454 height 36
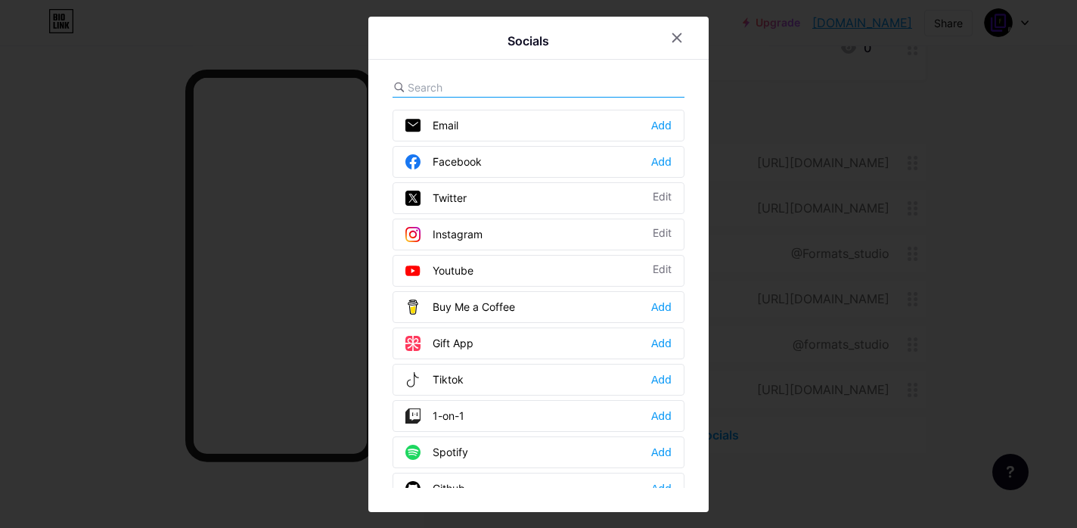
click at [469, 93] on input "text" at bounding box center [491, 87] width 167 height 16
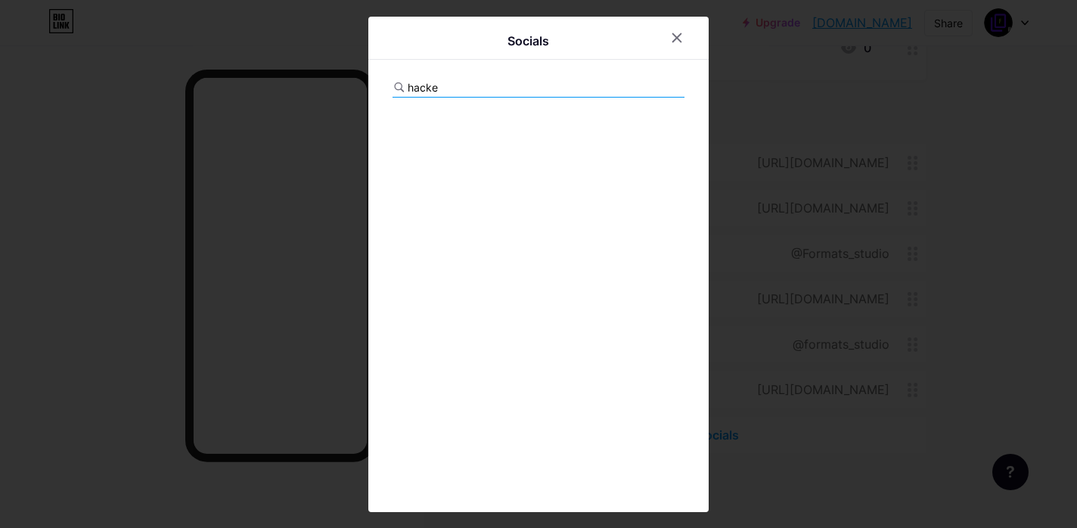
type input "hacker"
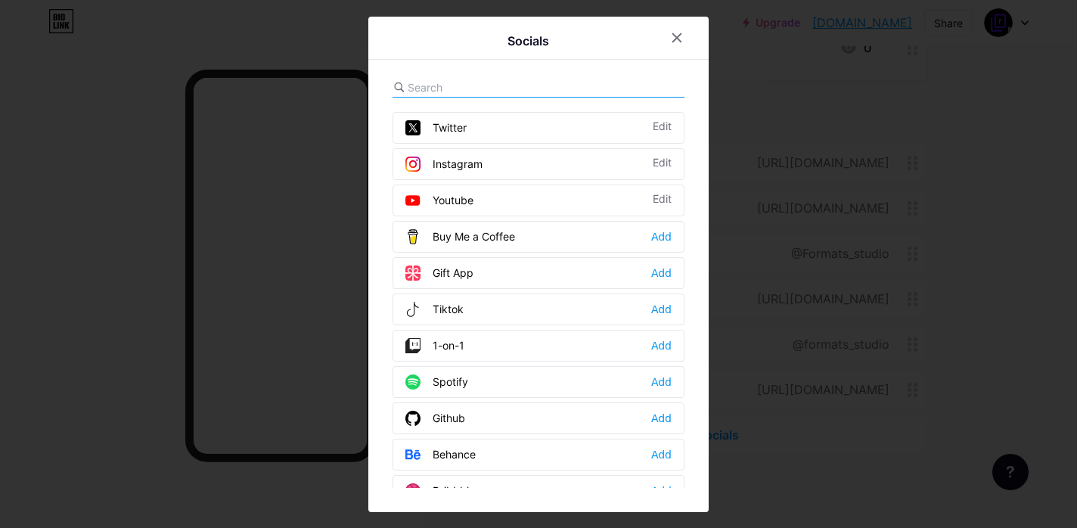
scroll to position [0, 0]
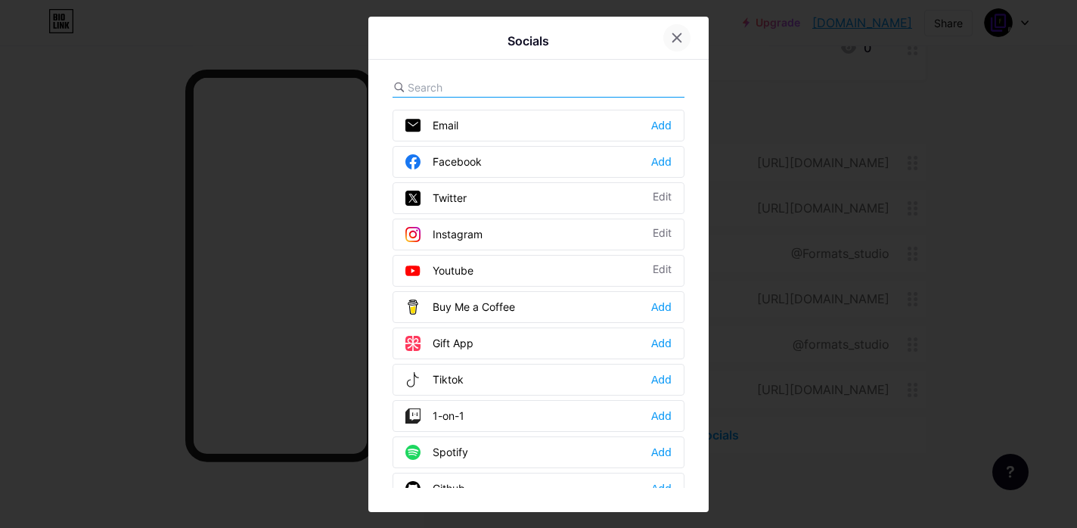
click at [679, 33] on icon at bounding box center [677, 38] width 12 height 12
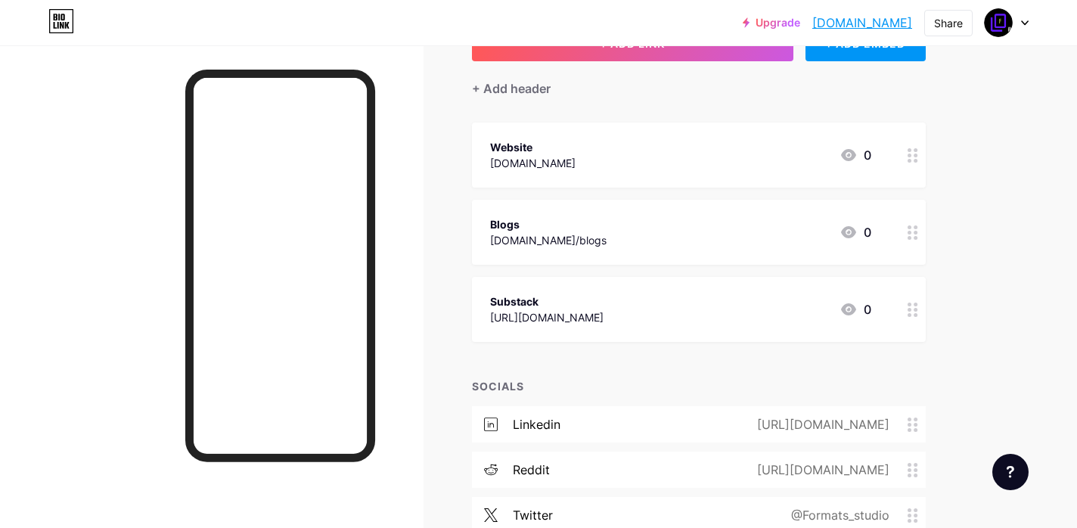
scroll to position [122, 0]
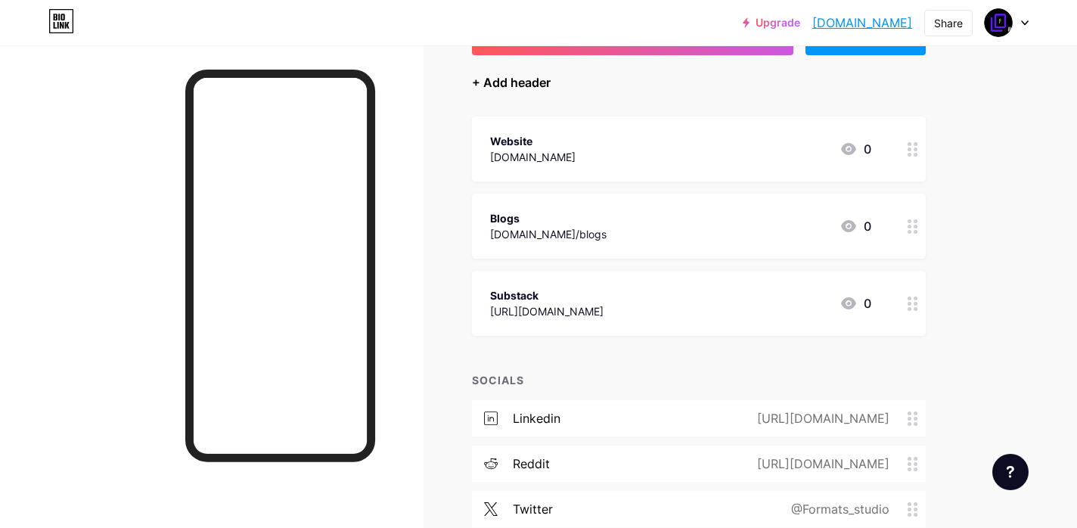
click at [518, 79] on div "+ Add header" at bounding box center [511, 82] width 79 height 18
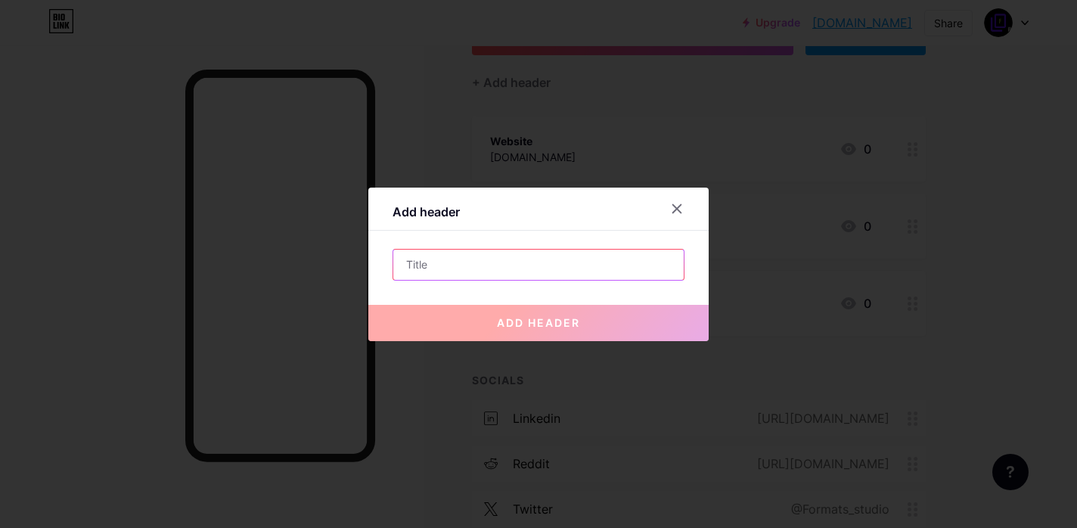
click at [521, 262] on input "text" at bounding box center [538, 265] width 290 height 30
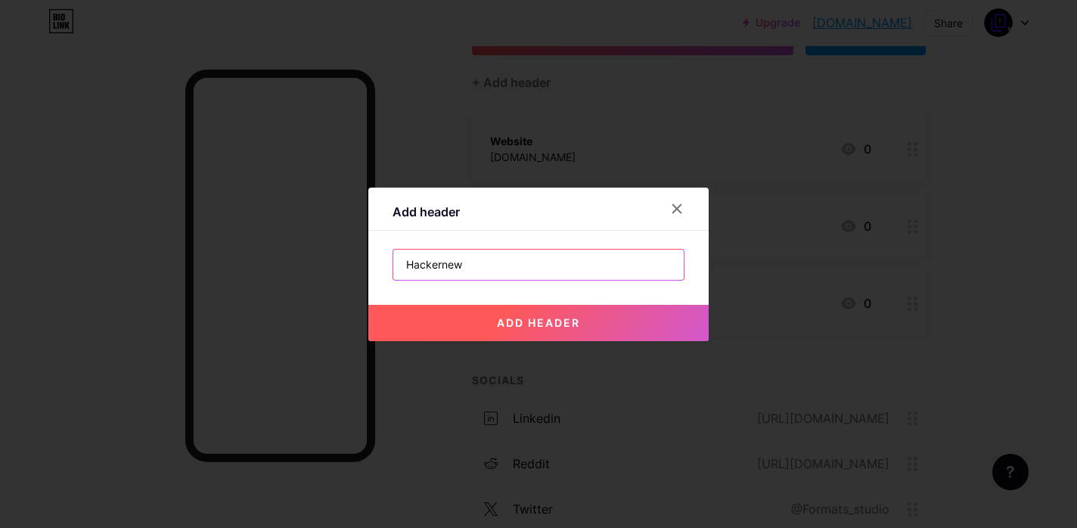
type input "Hackernews"
click at [680, 211] on icon at bounding box center [677, 208] width 8 height 8
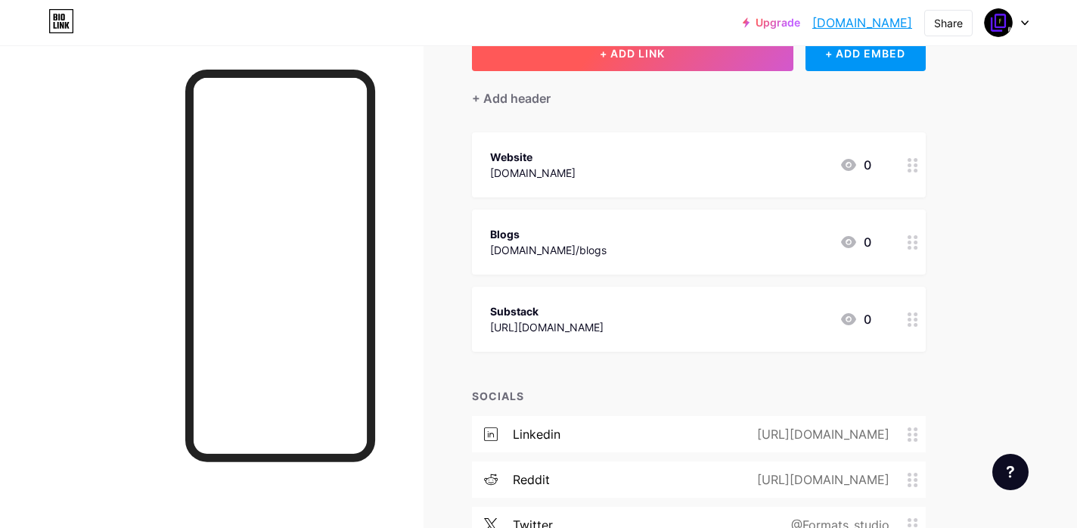
scroll to position [104, 0]
